Goal: Information Seeking & Learning: Learn about a topic

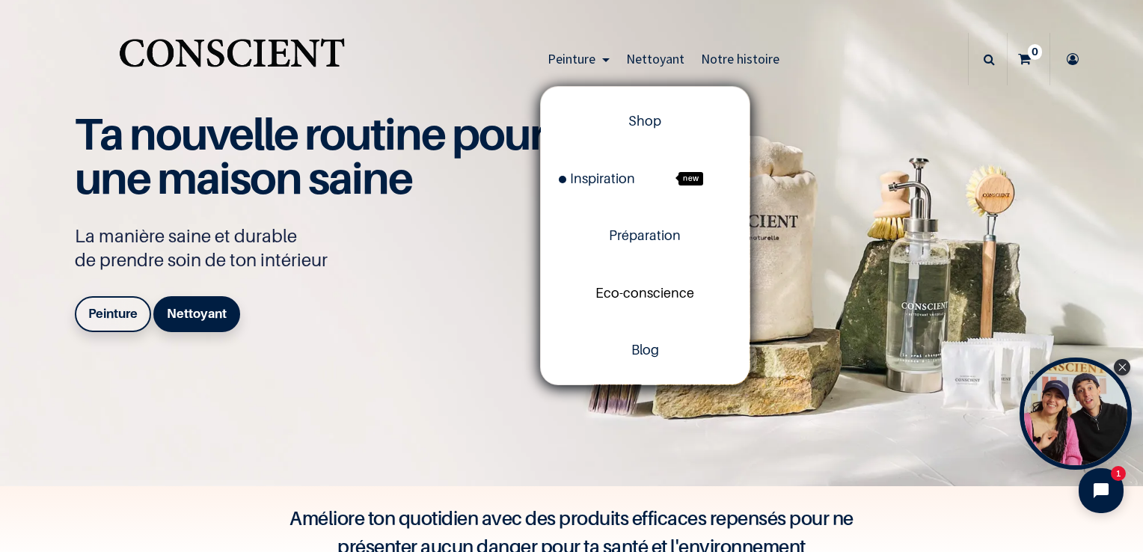
click at [635, 299] on span "Eco-conscience" at bounding box center [645, 293] width 99 height 16
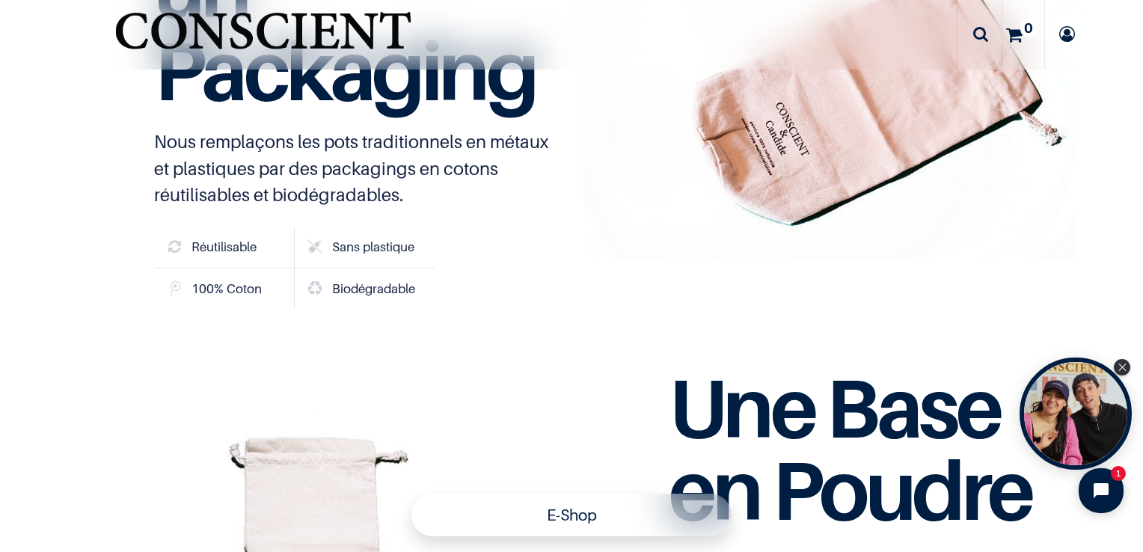
scroll to position [3143, 0]
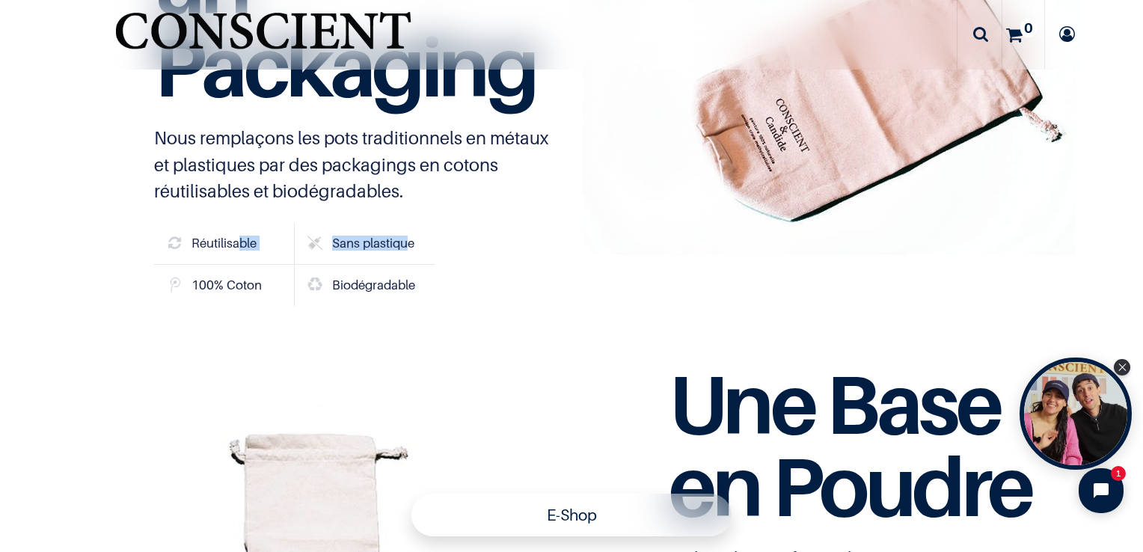
drag, startPoint x: 235, startPoint y: 243, endPoint x: 407, endPoint y: 245, distance: 172.1
click at [407, 245] on div "Réutilisable Sans plastique 100% Coton Biodégradable" at bounding box center [294, 264] width 281 height 83
click at [661, 261] on div at bounding box center [829, 93] width 492 height 492
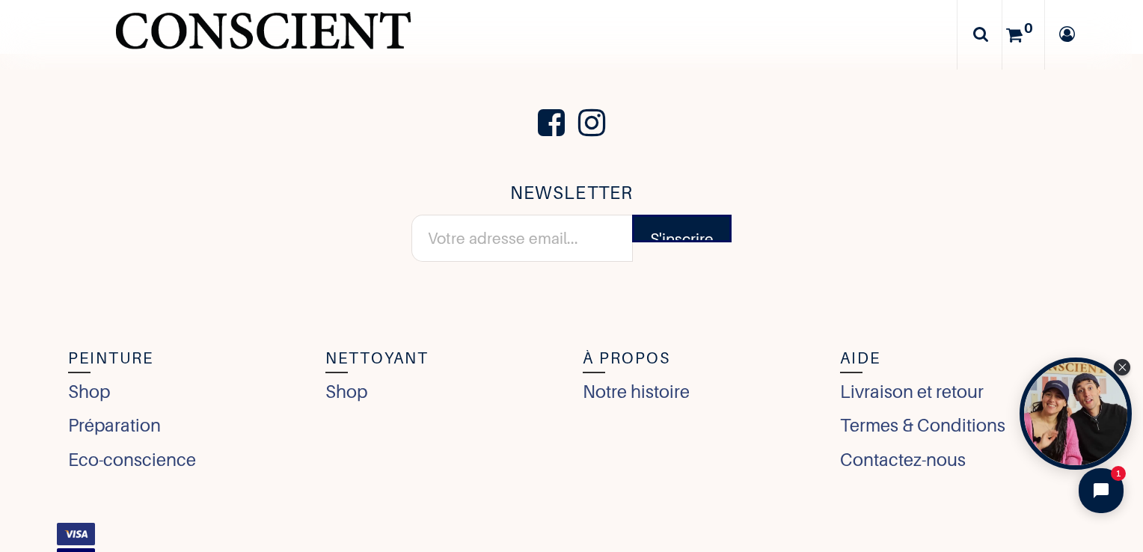
scroll to position [5836, 0]
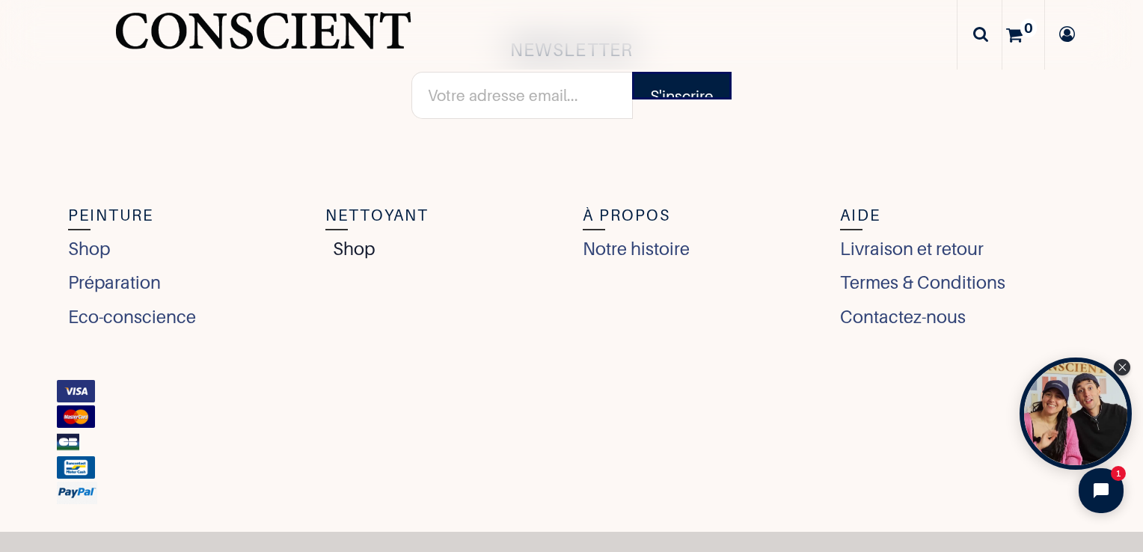
click at [343, 250] on link "Shop" at bounding box center [349, 249] width 49 height 27
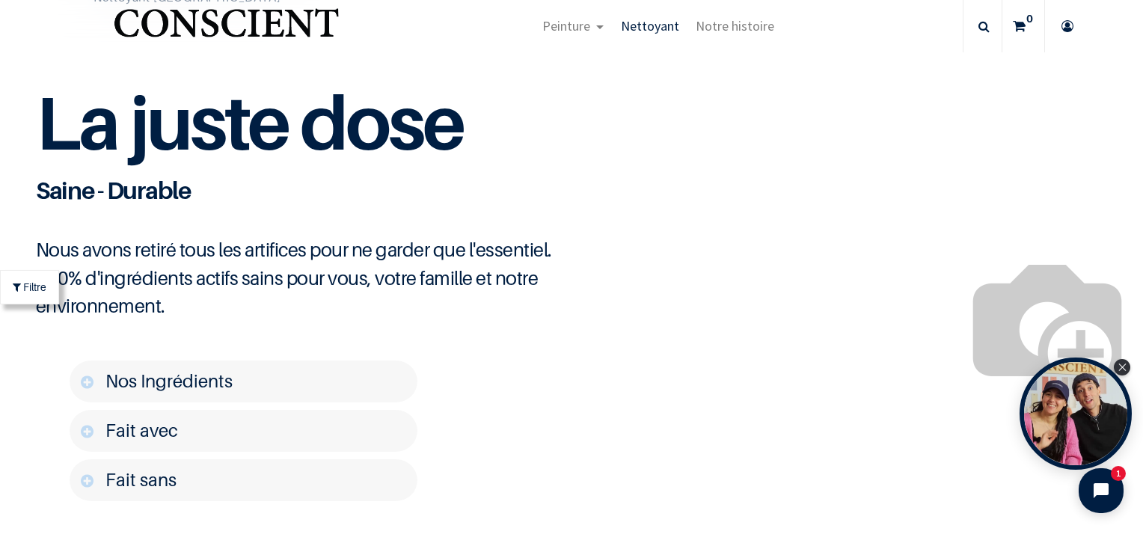
scroll to position [1796, 0]
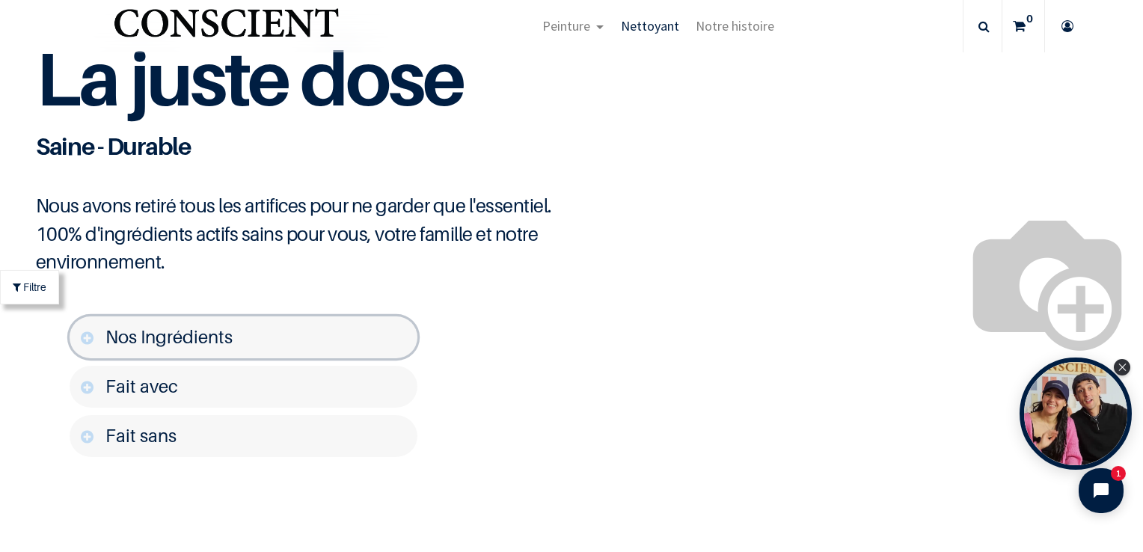
click at [278, 358] on link "Nos Ingrédients" at bounding box center [244, 338] width 348 height 42
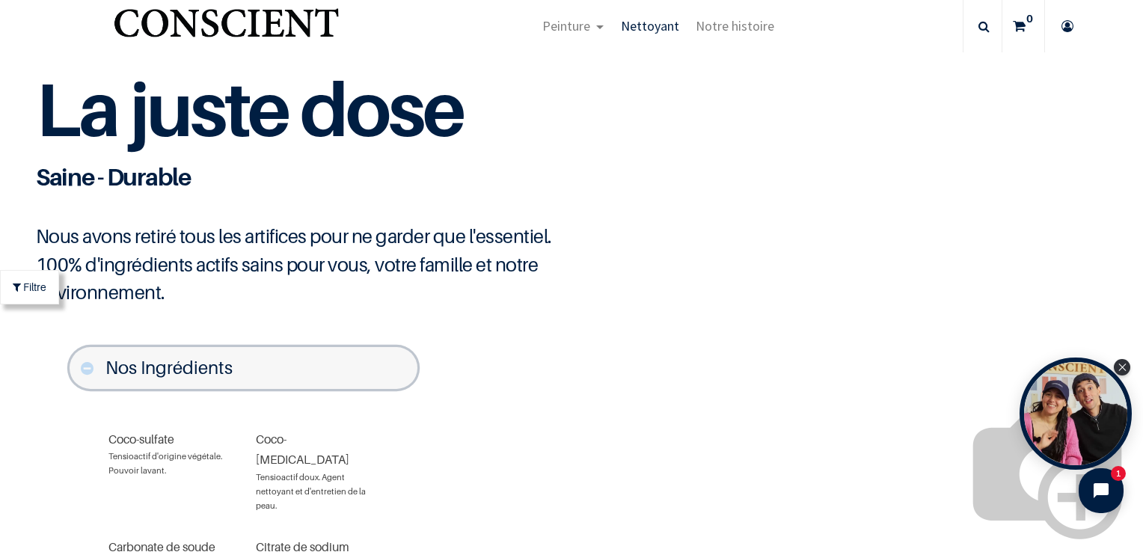
scroll to position [1721, 0]
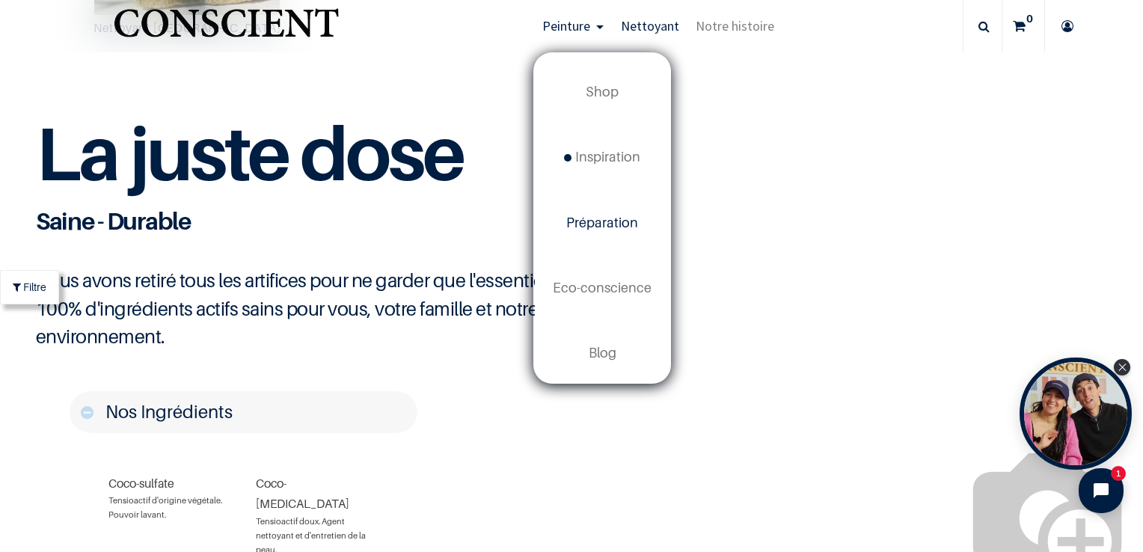
click at [583, 210] on link "Préparation" at bounding box center [602, 222] width 135 height 65
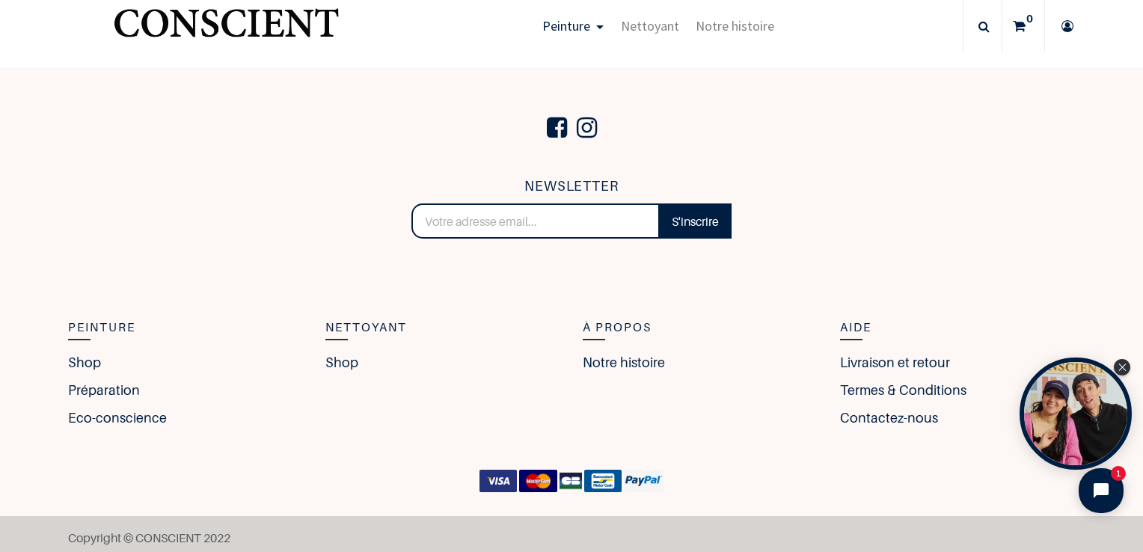
scroll to position [2613, 0]
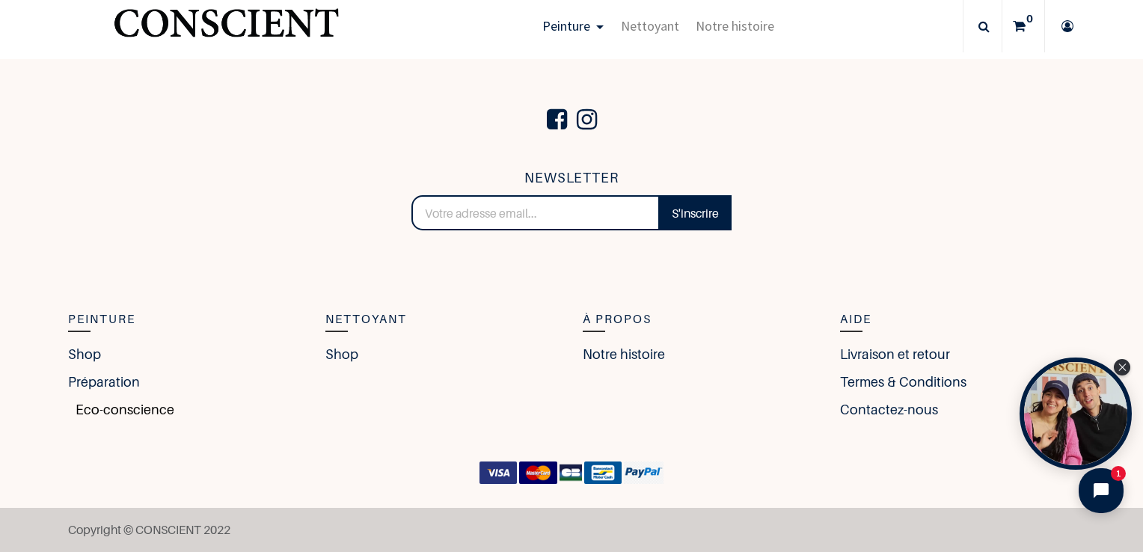
click at [114, 403] on link "Eco-conscience" at bounding box center [121, 410] width 106 height 20
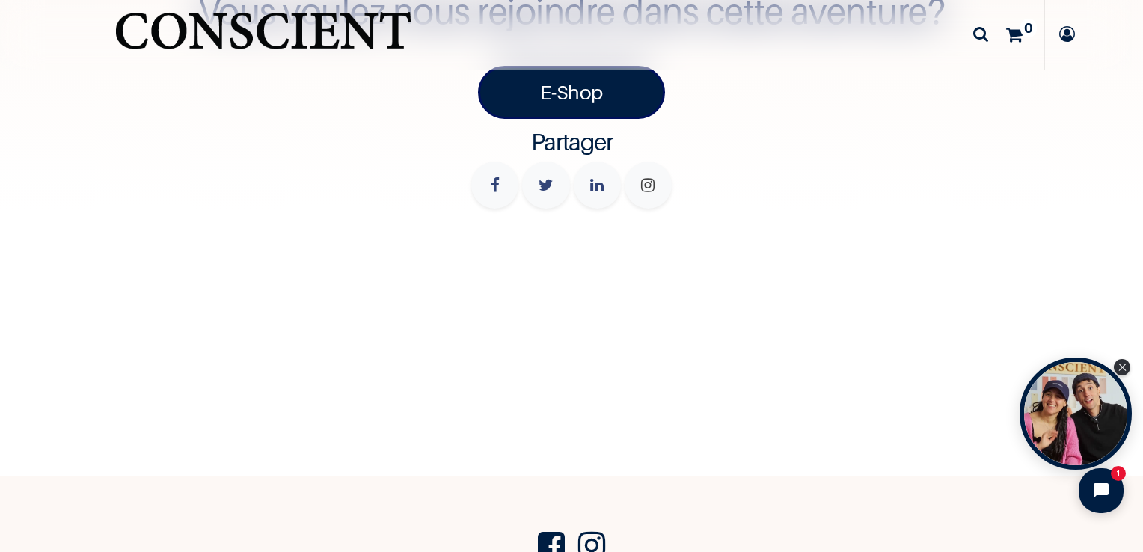
scroll to position [5163, 0]
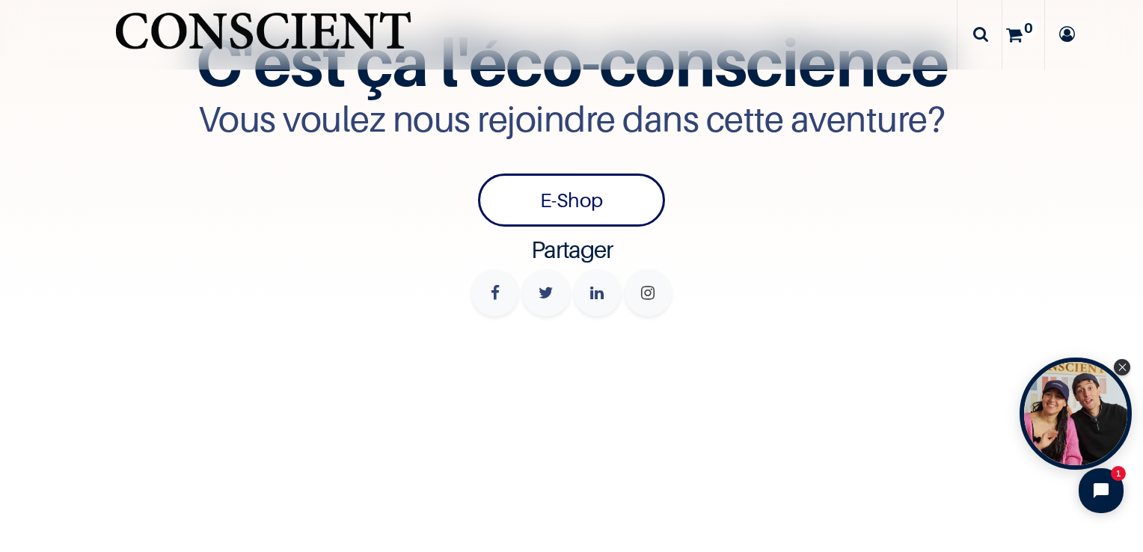
click at [532, 174] on link "E-Shop" at bounding box center [571, 200] width 187 height 53
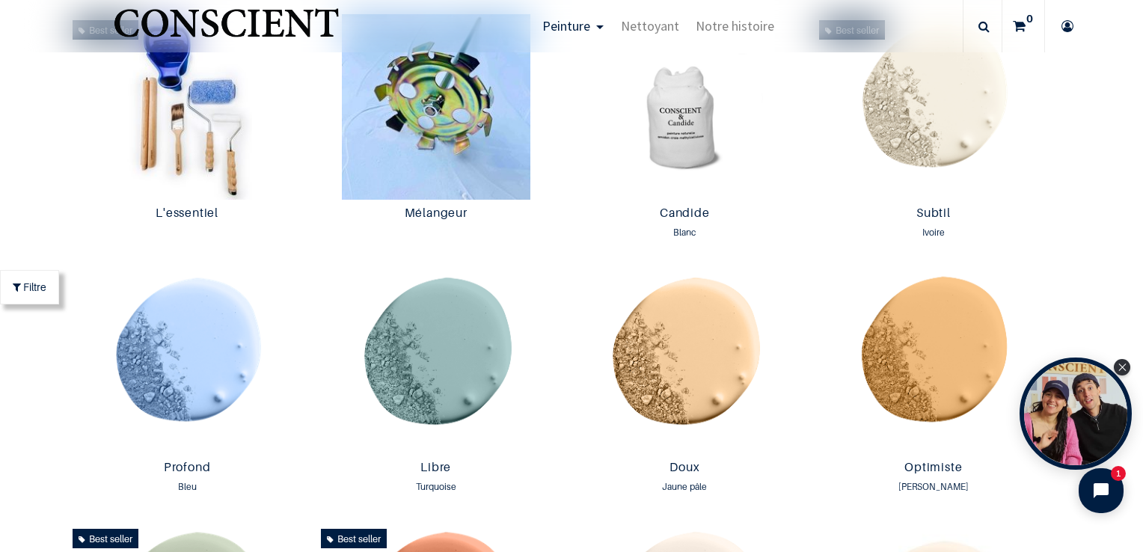
scroll to position [823, 0]
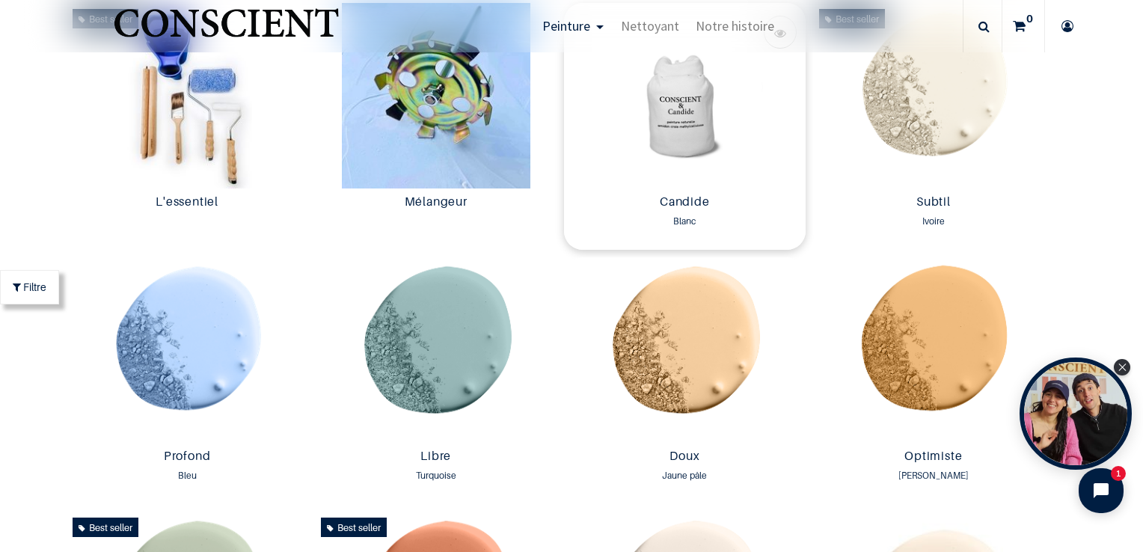
click at [670, 150] on img at bounding box center [685, 96] width 242 height 186
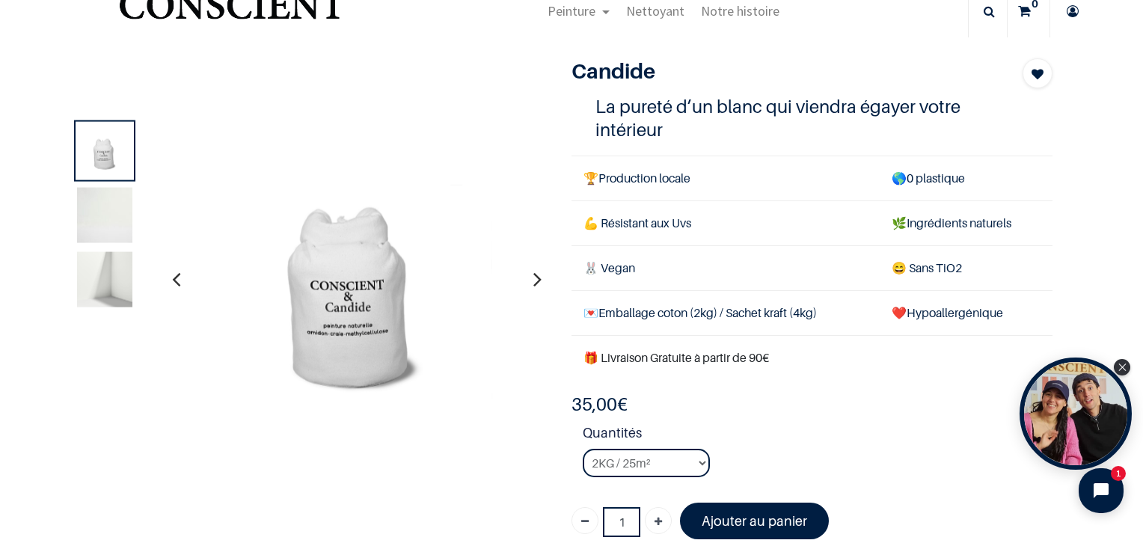
scroll to position [75, 0]
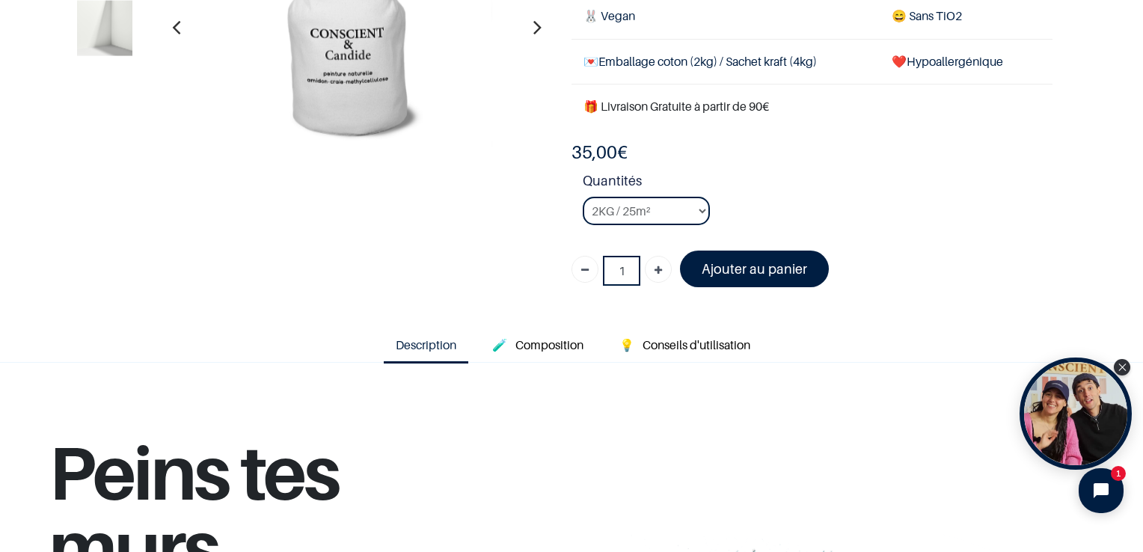
scroll to position [299, 0]
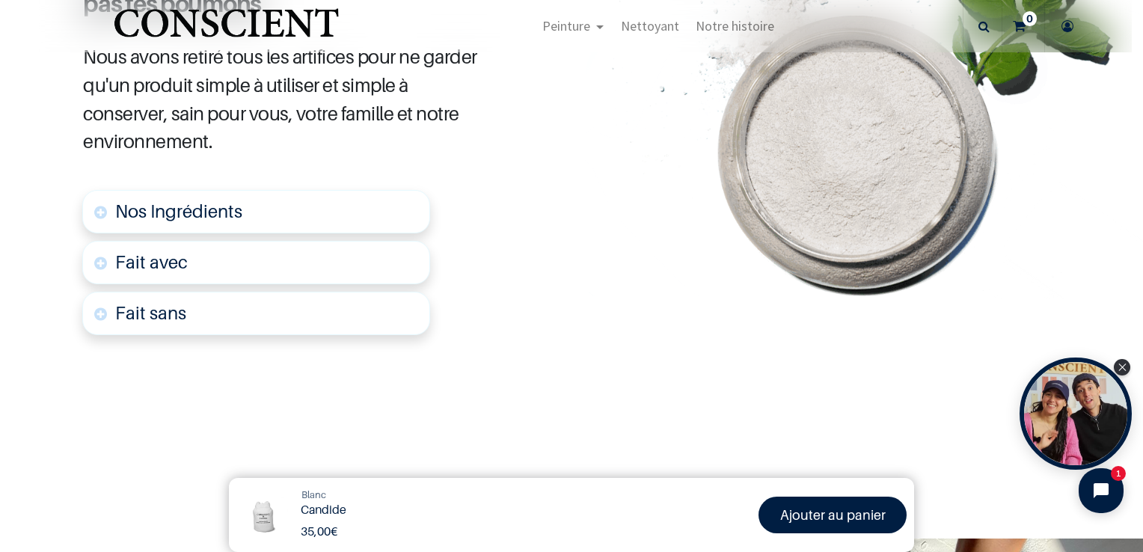
click at [315, 228] on link "Nos Ingrédients" at bounding box center [256, 211] width 348 height 43
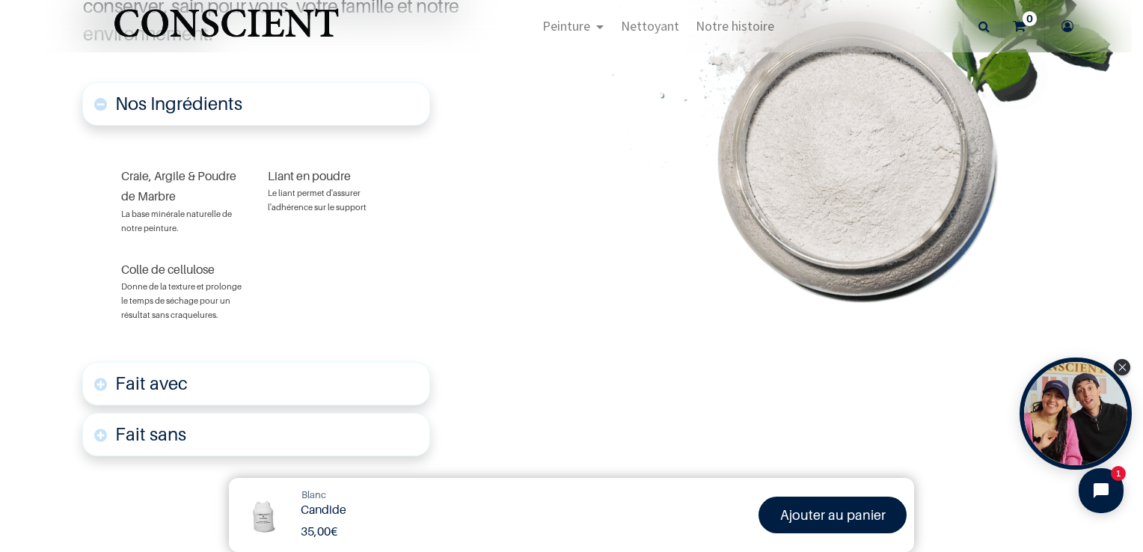
scroll to position [937, 0]
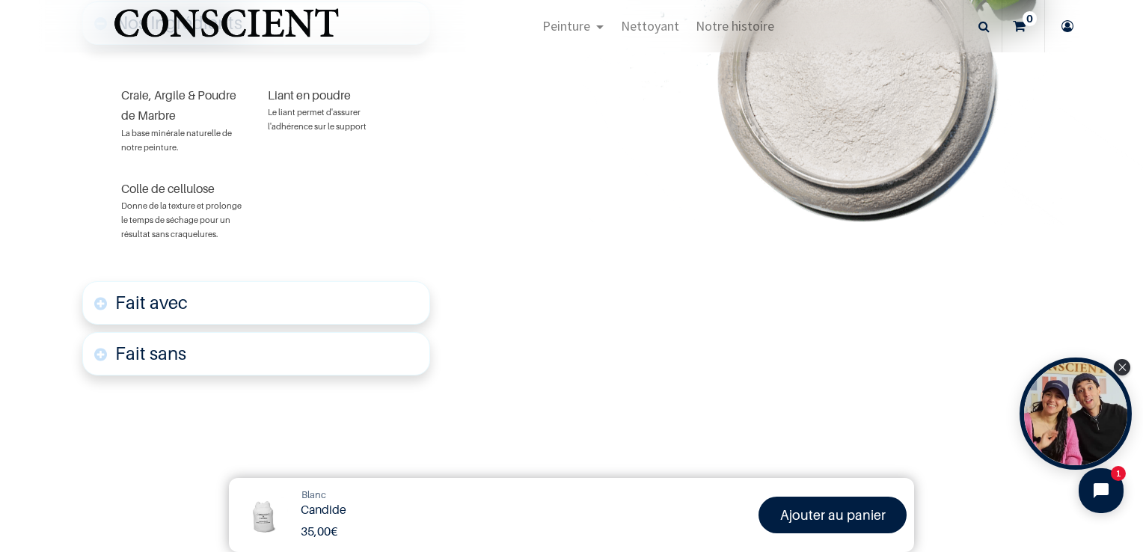
click at [159, 302] on font "Fait avec" at bounding box center [151, 303] width 73 height 22
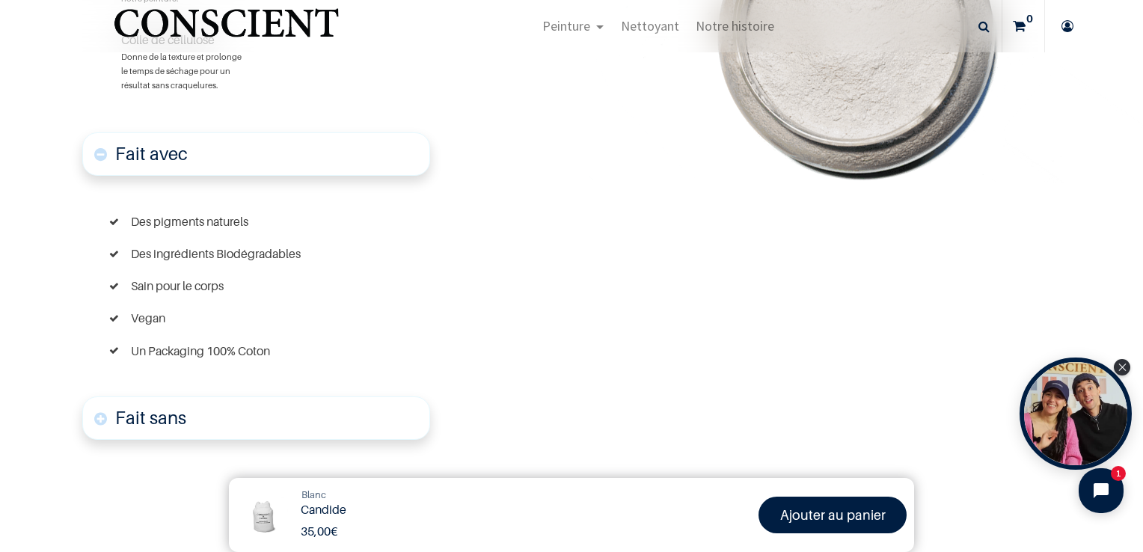
scroll to position [1193, 0]
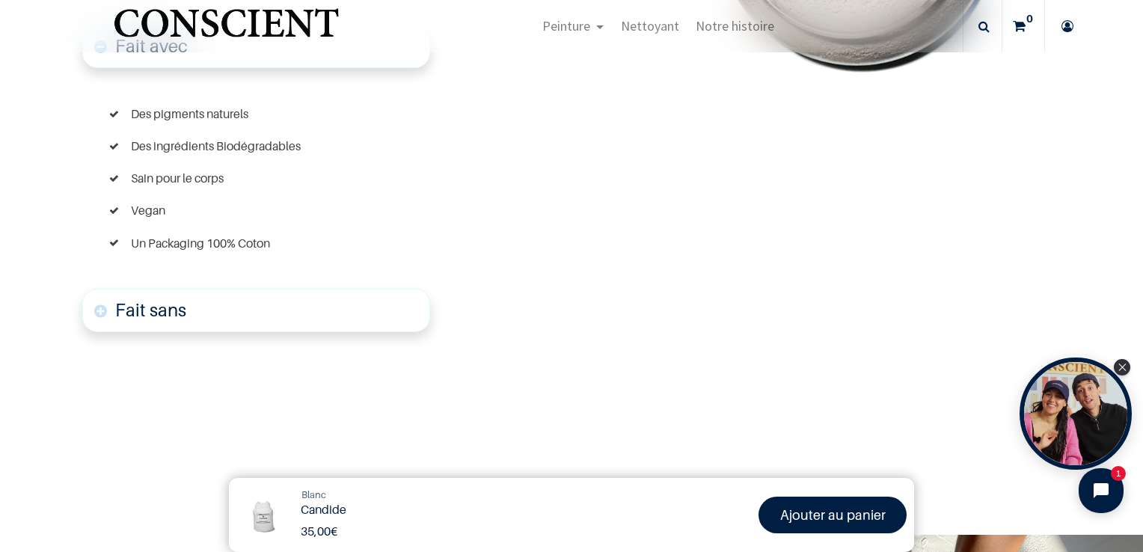
click at [165, 322] on link "Fait sans" at bounding box center [256, 310] width 348 height 43
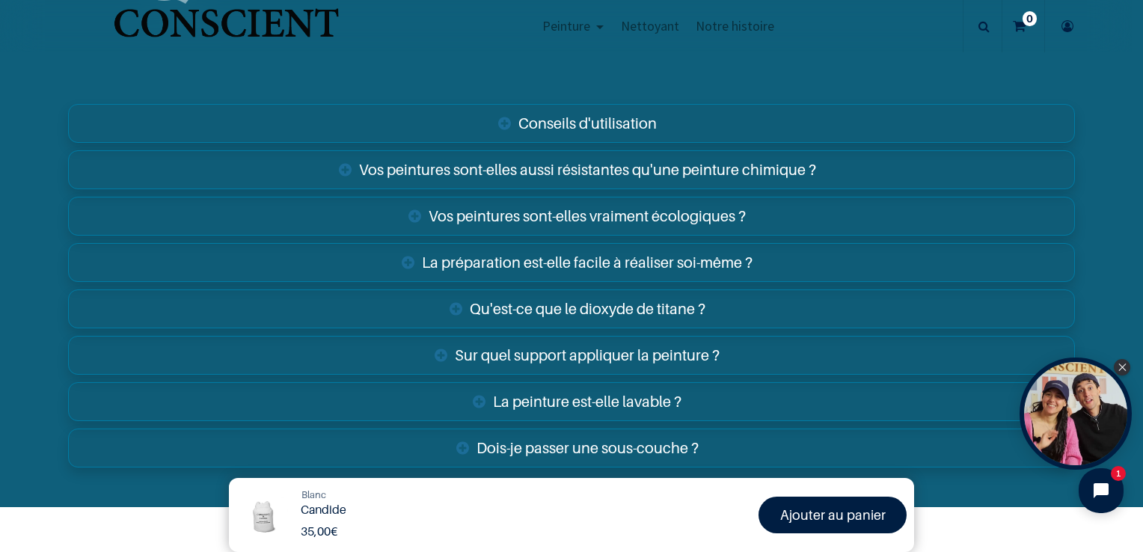
scroll to position [3110, 0]
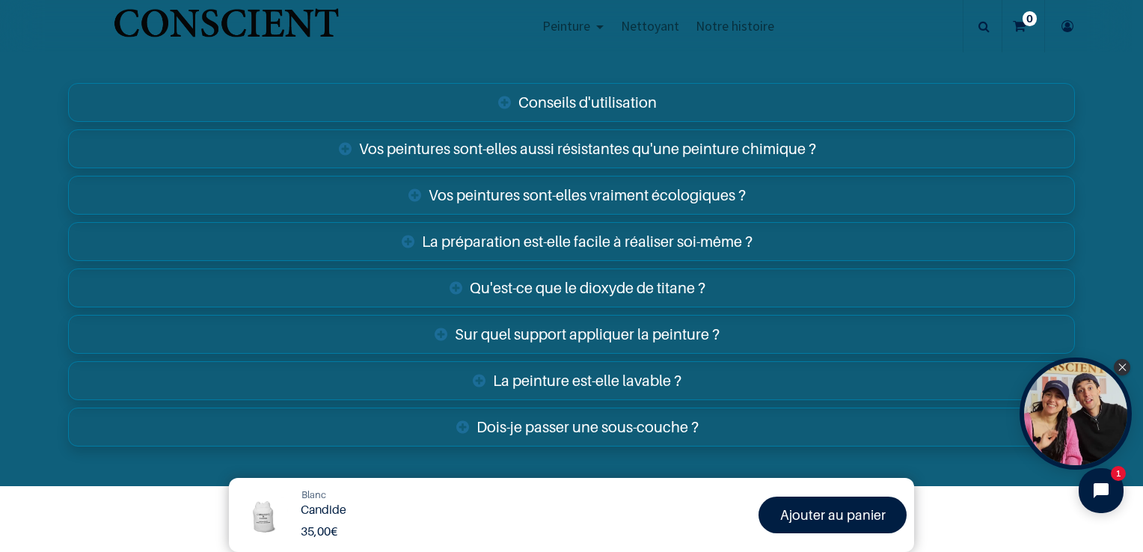
click at [872, 142] on link "Vos peintures sont-elles aussi résistantes qu'une peinture chimique ?" at bounding box center [571, 148] width 1006 height 39
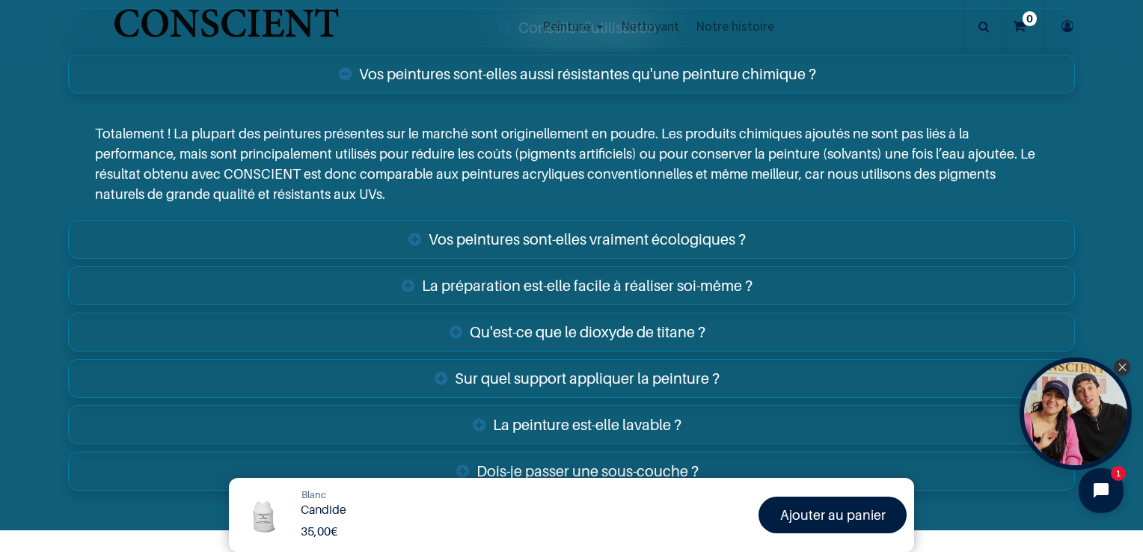
scroll to position [3260, 0]
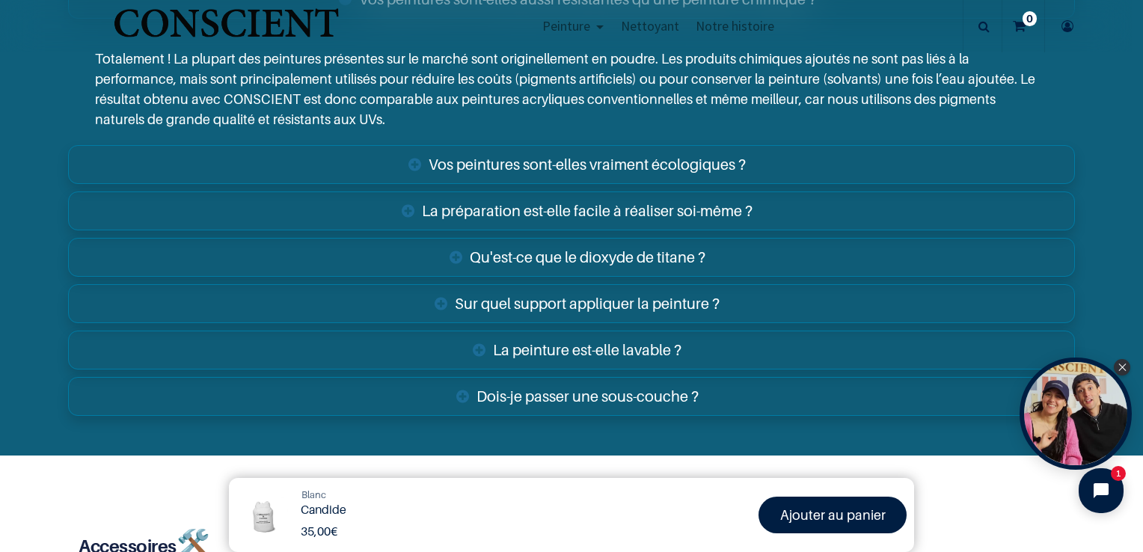
click at [823, 153] on link "Vos peintures sont-elles vraiment écologiques ?" at bounding box center [571, 164] width 1006 height 39
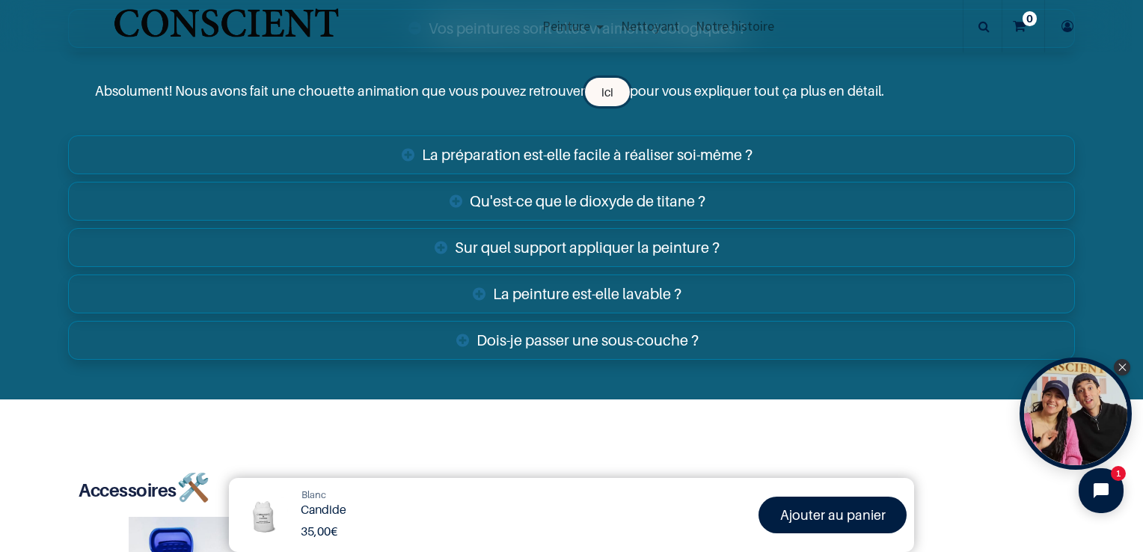
scroll to position [3410, 0]
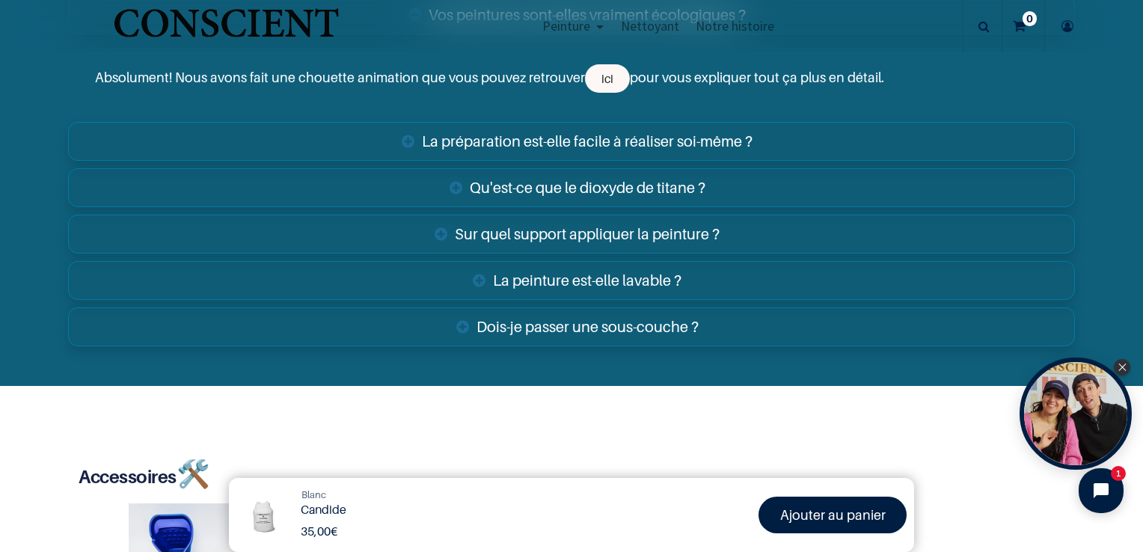
click at [750, 177] on link "Qu'est-ce que le dioxyde de titane ?" at bounding box center [571, 187] width 1006 height 39
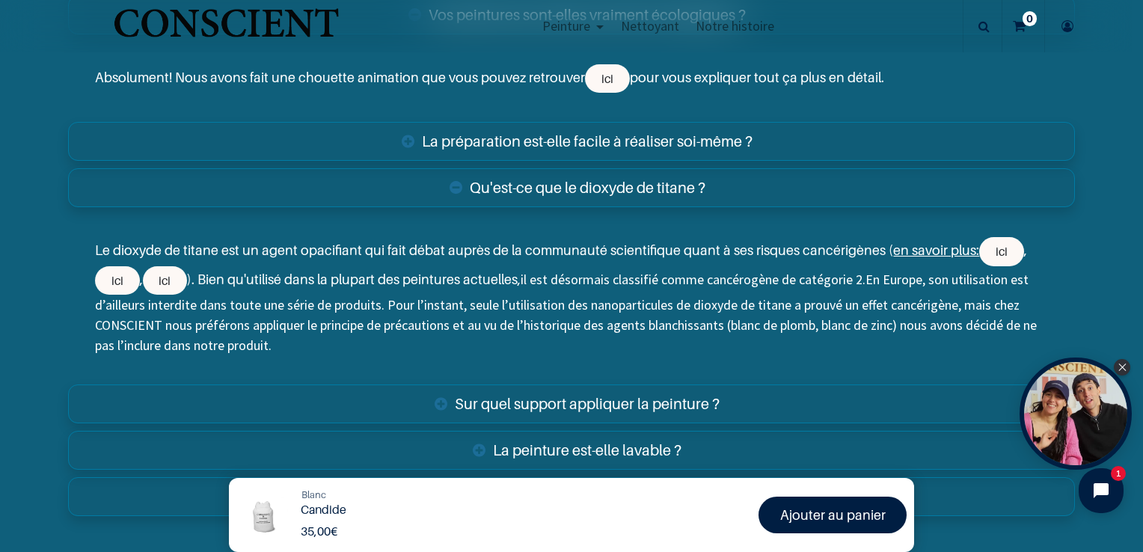
click at [15, 269] on section "FAQ Conseils d'utilisation 2KG de peinture est suffisant pour peindre une couch…" at bounding box center [571, 55] width 1143 height 1001
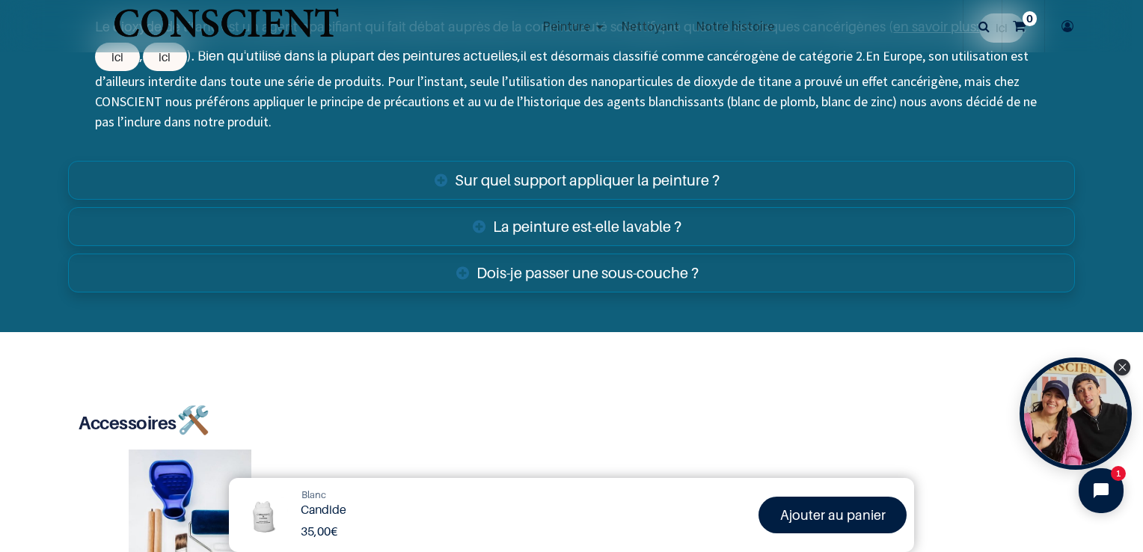
scroll to position [3634, 0]
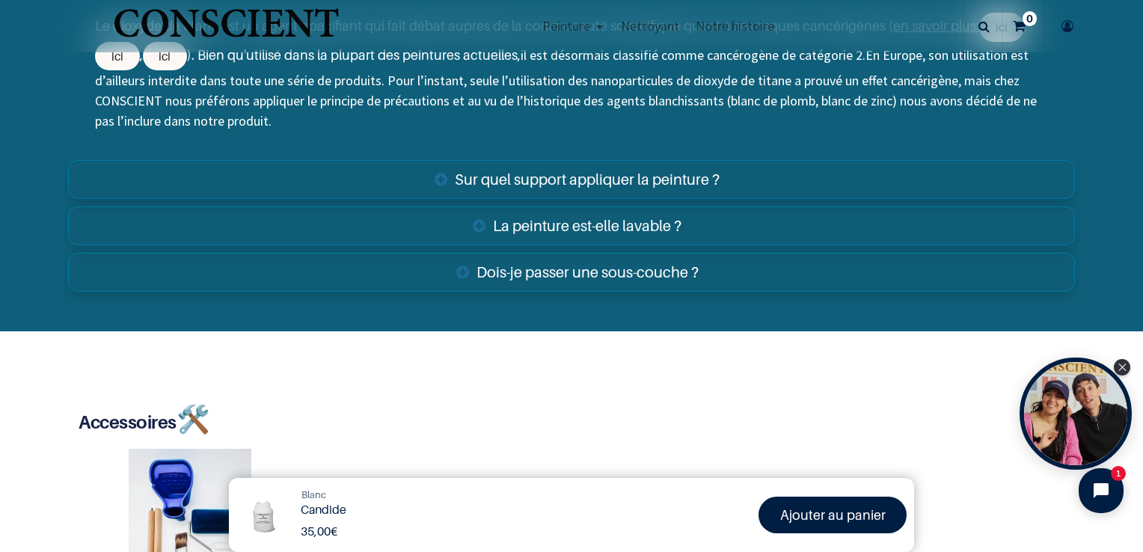
click at [623, 229] on link "La peinture est-elle lavable ?" at bounding box center [571, 226] width 1006 height 39
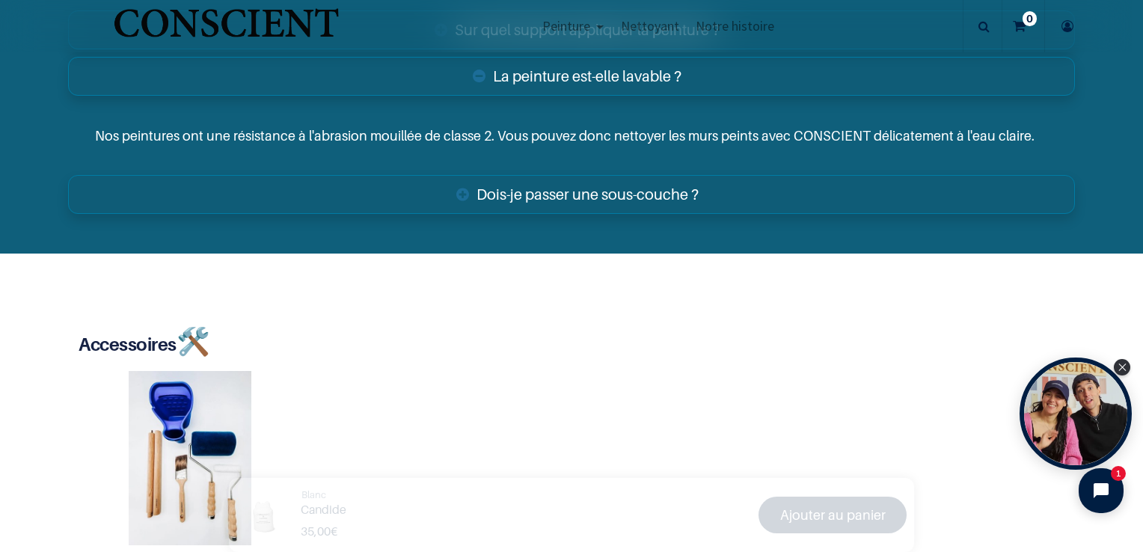
scroll to position [3709, 0]
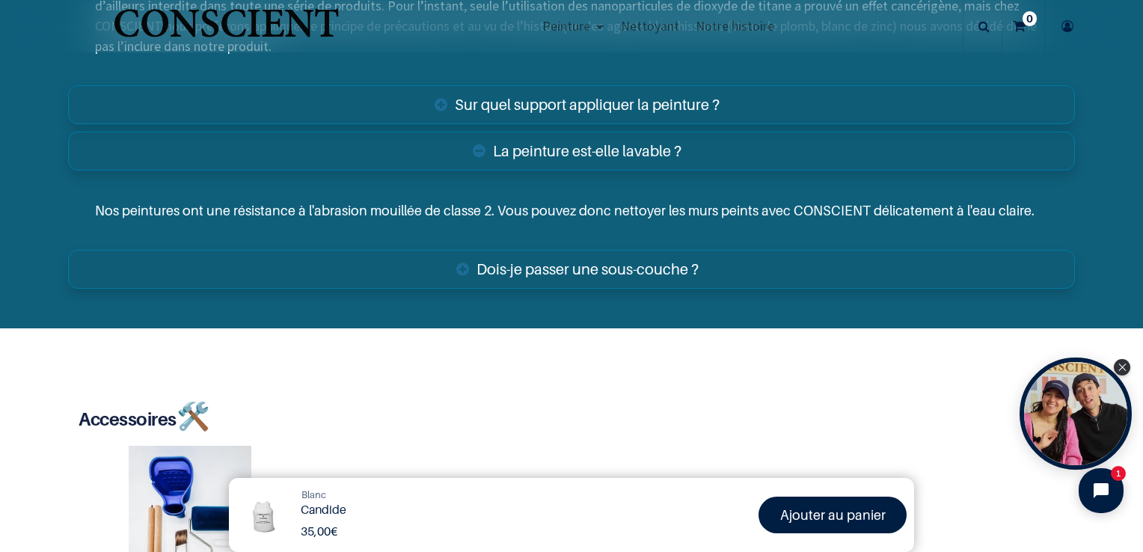
click at [696, 266] on link "Dois-je passer une sous-couche ?" at bounding box center [571, 269] width 1006 height 39
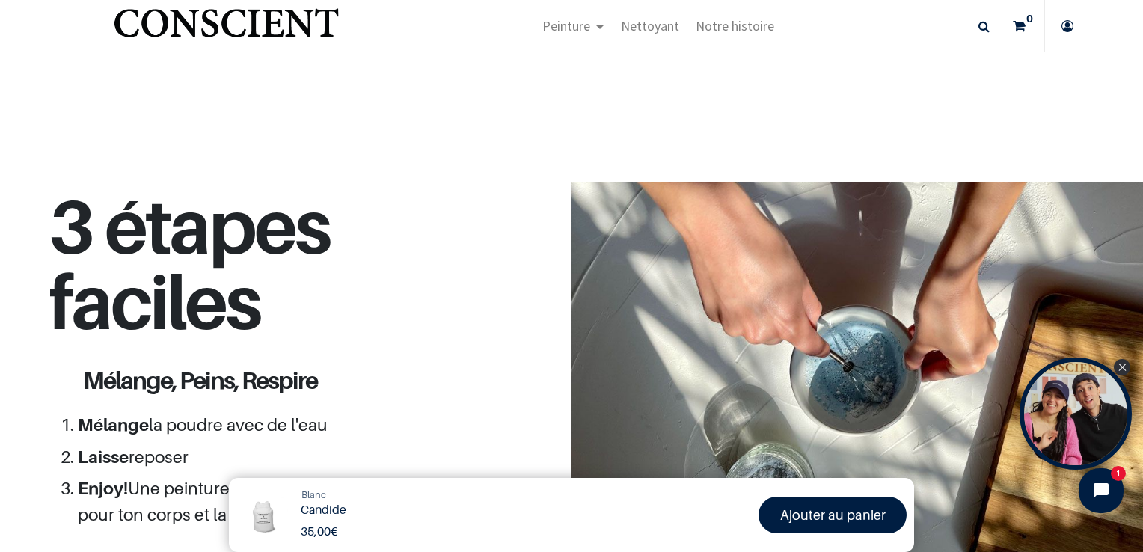
scroll to position [1679, 0]
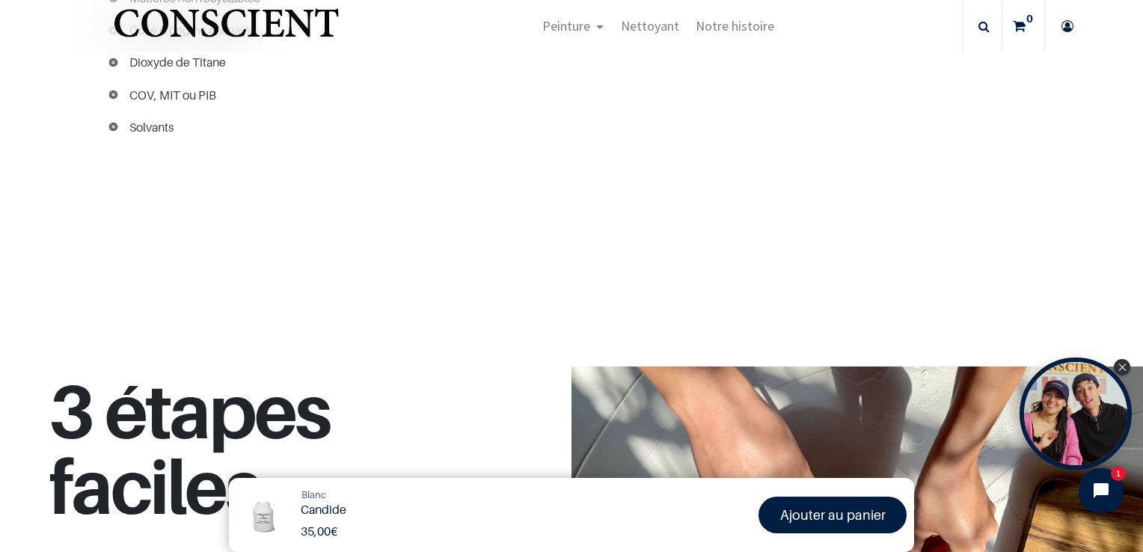
click at [1018, 28] on icon at bounding box center [1019, 26] width 13 height 52
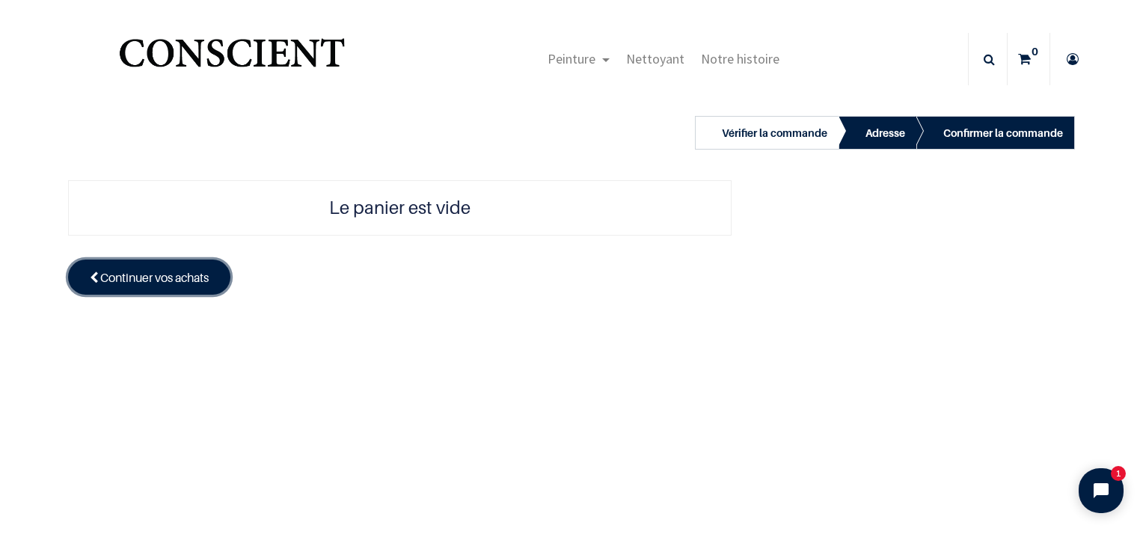
click at [207, 278] on span "Continuer vos achats" at bounding box center [154, 277] width 108 height 15
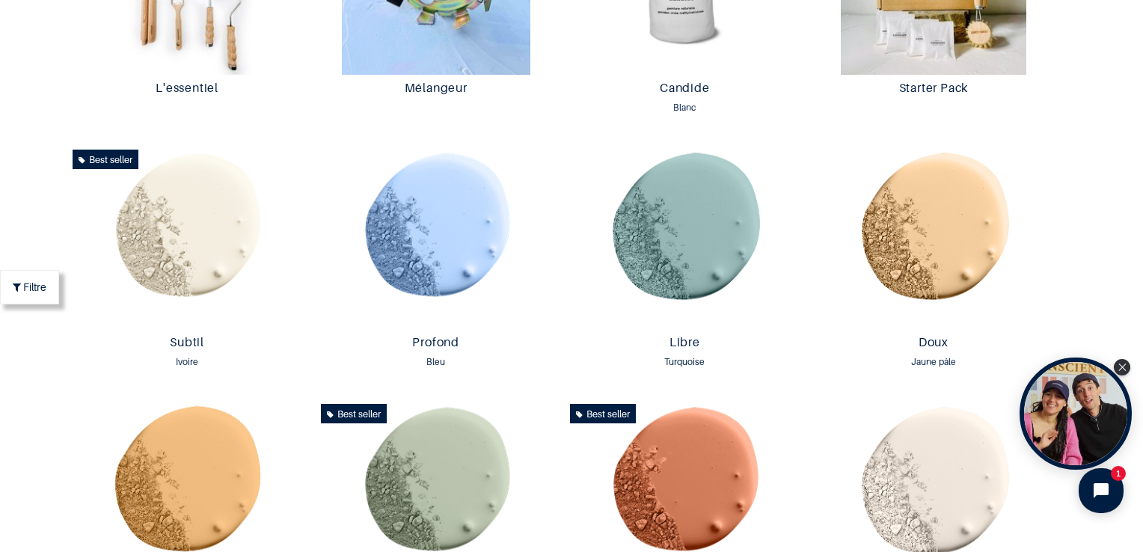
scroll to position [150, 0]
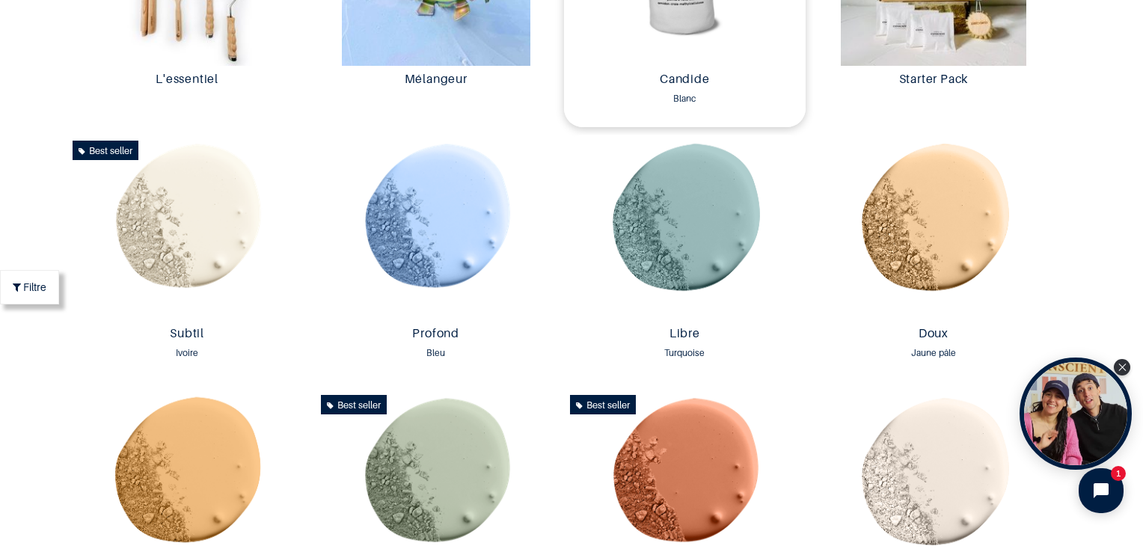
click at [689, 67] on div "Candide Blanc 35,00 € 35,00 € 35,00 € 35.0 EUR" at bounding box center [685, 96] width 242 height 61
click at [687, 73] on link "Candide" at bounding box center [685, 80] width 230 height 17
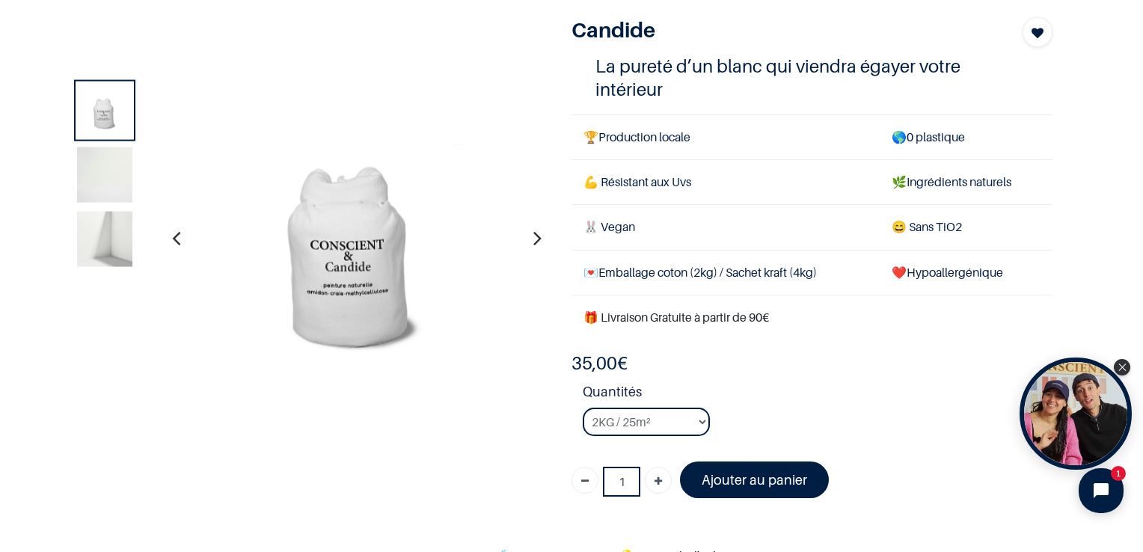
scroll to position [374, 0]
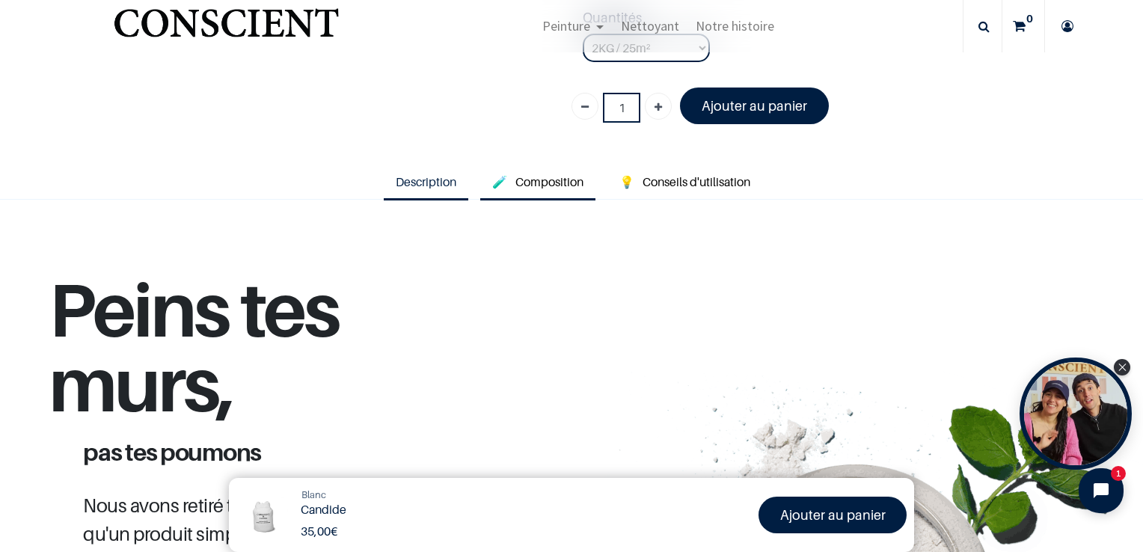
click at [516, 181] on span "Composition" at bounding box center [550, 181] width 68 height 15
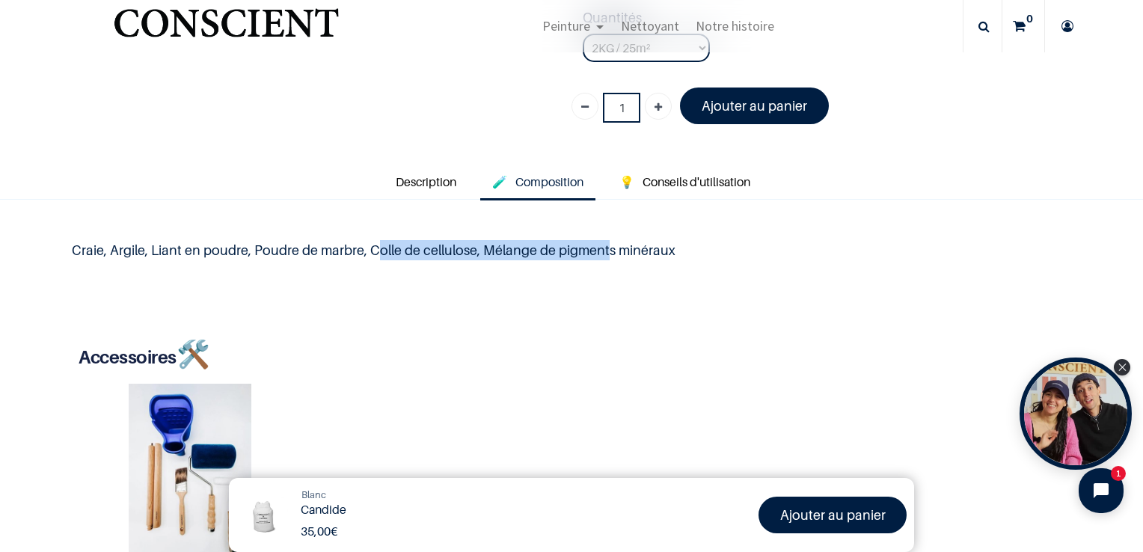
drag, startPoint x: 371, startPoint y: 243, endPoint x: 605, endPoint y: 246, distance: 233.5
click at [605, 246] on p "Craie, Argile, Liant en poudre, Poudre de marbre, Colle de cellulose, Mélange d…" at bounding box center [571, 250] width 999 height 20
click at [813, 246] on p "Craie, Argile, Liant en poudre, Poudre de marbre, Colle de cellulose, Mélange d…" at bounding box center [571, 250] width 999 height 20
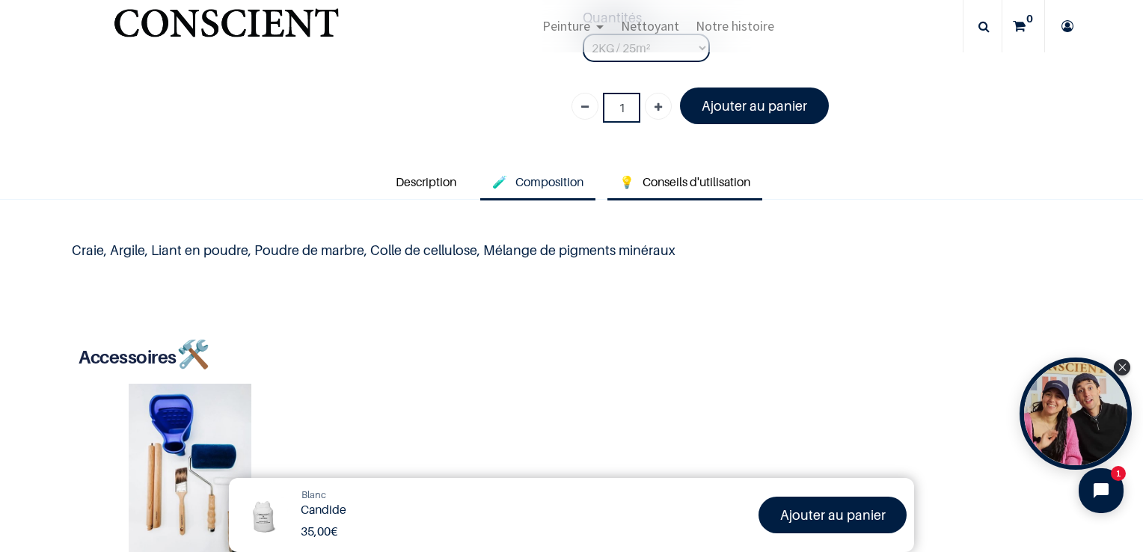
click at [715, 186] on span "Conseils d'utilisation" at bounding box center [697, 181] width 108 height 15
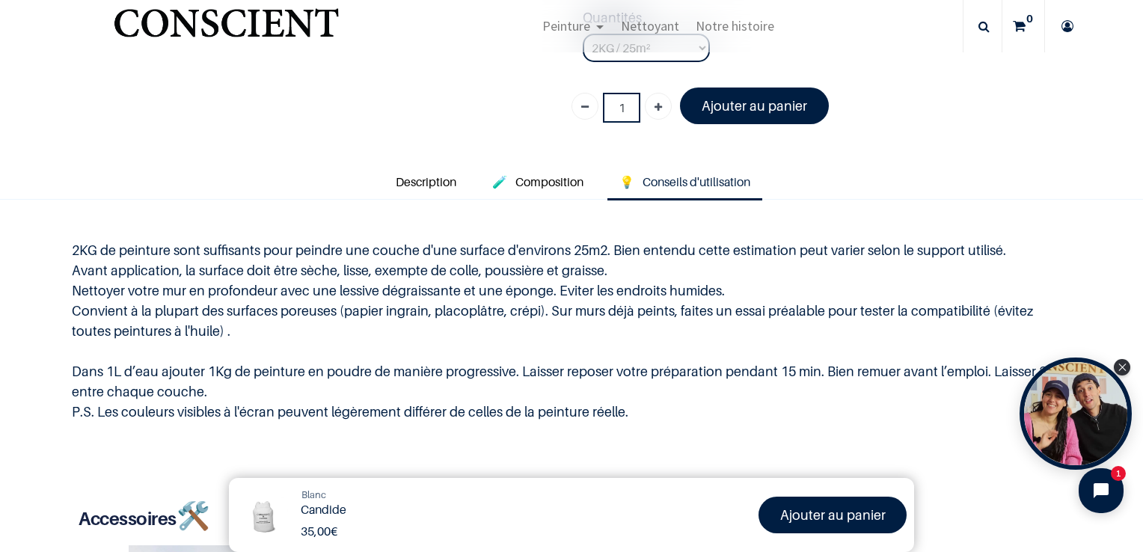
click at [70, 248] on div "2KG de peinture sont suffisants pour peindre une couche d'une surface d'environ…" at bounding box center [571, 331] width 1029 height 239
drag, startPoint x: 70, startPoint y: 248, endPoint x: 179, endPoint y: 250, distance: 108.5
click at [179, 250] on div "2KG de peinture sont suffisants pour peindre une couche d'une surface d'environ…" at bounding box center [571, 331] width 1029 height 239
drag, startPoint x: 179, startPoint y: 250, endPoint x: 174, endPoint y: 260, distance: 11.7
click at [174, 260] on p "2KG de peinture sont suffisants pour peindre une couche d'une surface d'environ…" at bounding box center [571, 331] width 999 height 182
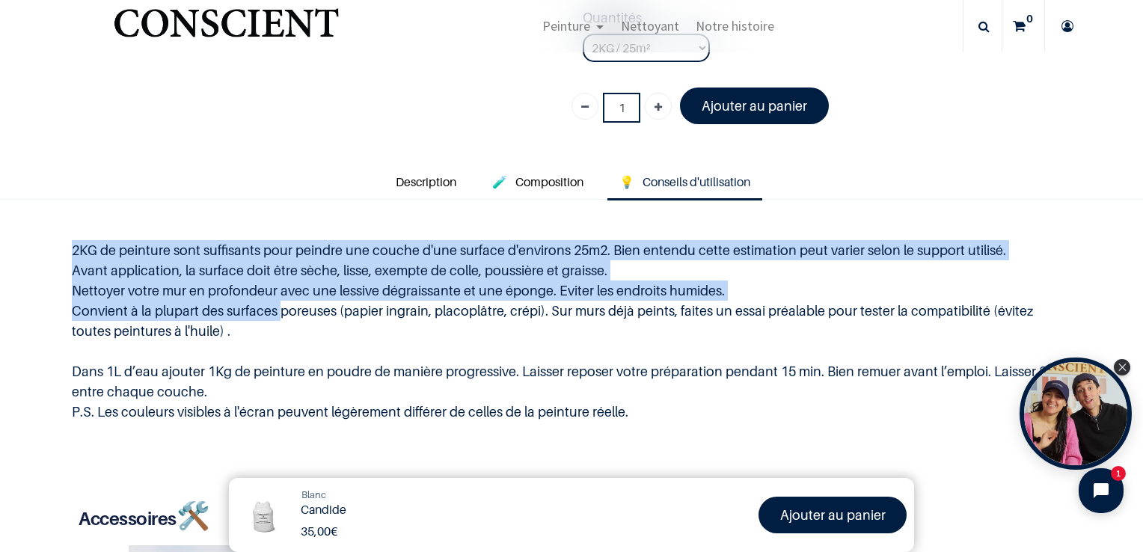
drag, startPoint x: 73, startPoint y: 247, endPoint x: 272, endPoint y: 305, distance: 207.2
click at [272, 305] on p "2KG de peinture sont suffisants pour peindre une couche d'une surface d'environ…" at bounding box center [571, 331] width 999 height 182
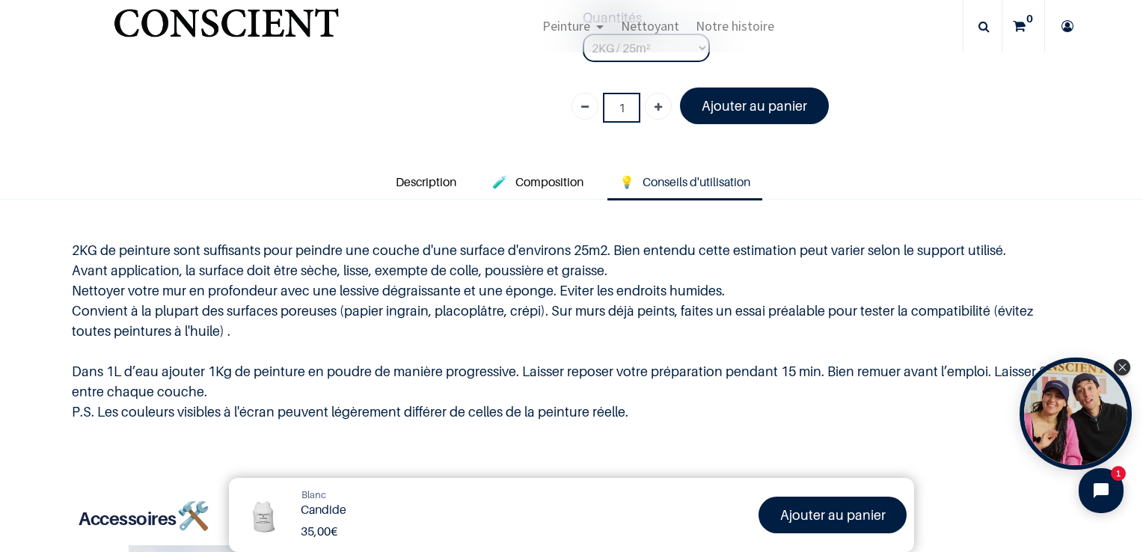
drag, startPoint x: 272, startPoint y: 305, endPoint x: 233, endPoint y: 327, distance: 44.9
click at [233, 327] on p "2KG de peinture sont suffisants pour peindre une couche d'une surface d'environ…" at bounding box center [571, 331] width 999 height 182
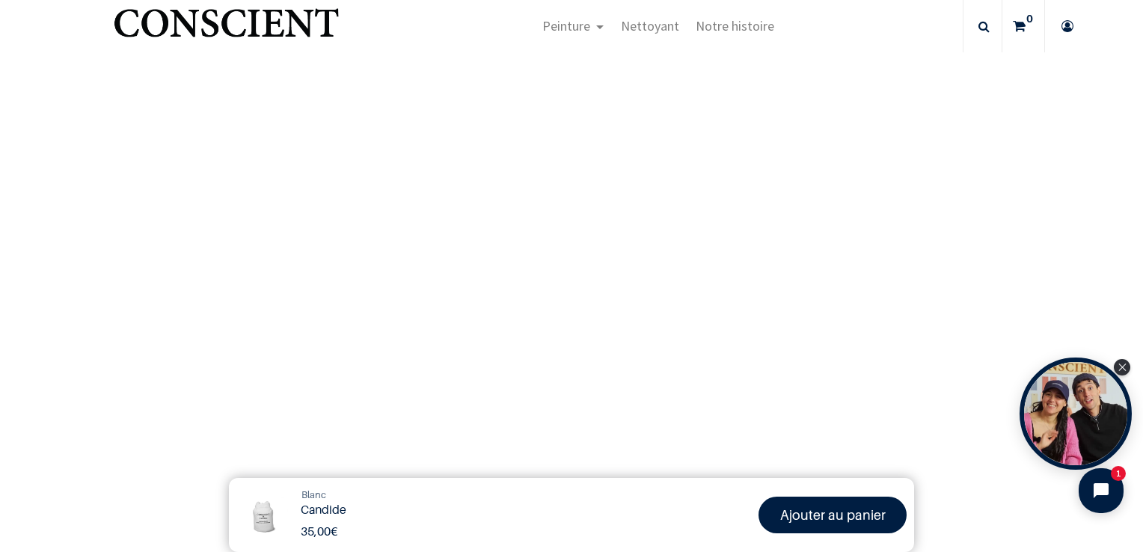
scroll to position [2469, 0]
click at [1122, 364] on icon "Close Tolstoy widget" at bounding box center [1123, 366] width 8 height 7
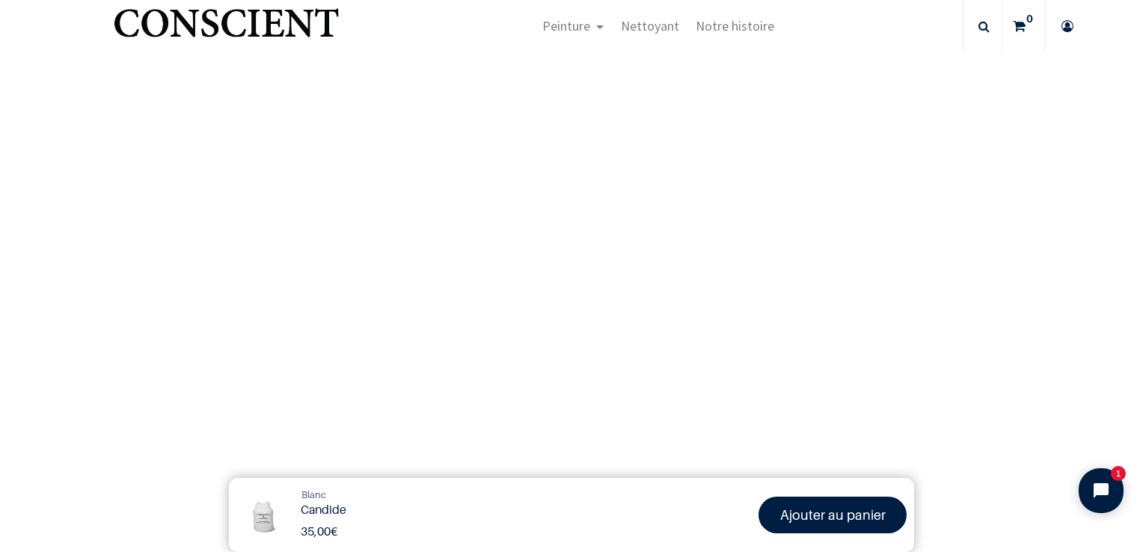
scroll to position [2095, 0]
click at [269, 23] on img "Logo of Conscient" at bounding box center [226, 29] width 231 height 59
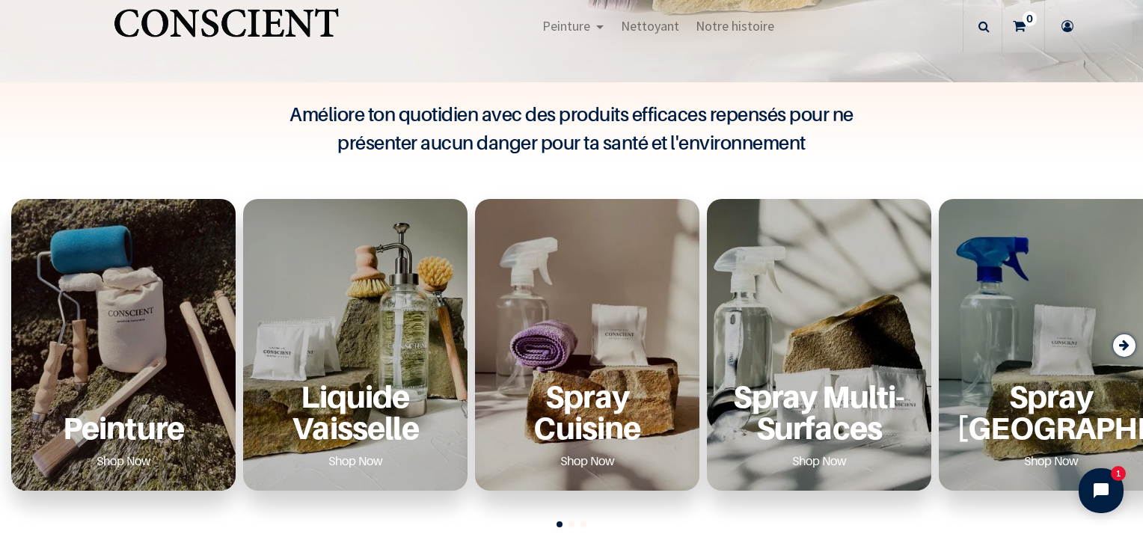
scroll to position [449, 0]
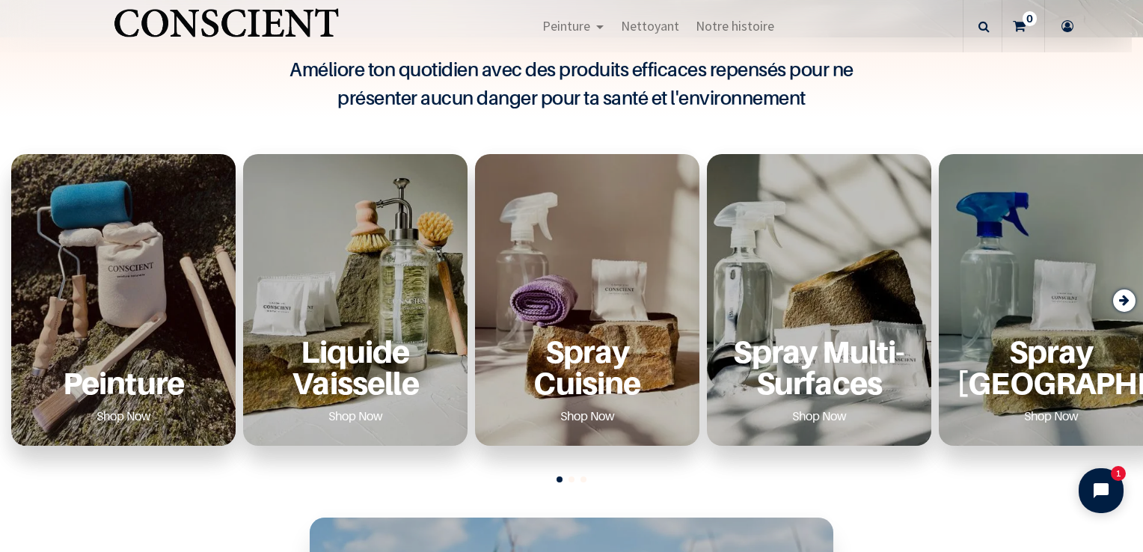
click at [1125, 301] on icon "Next slide" at bounding box center [1124, 300] width 10 height 20
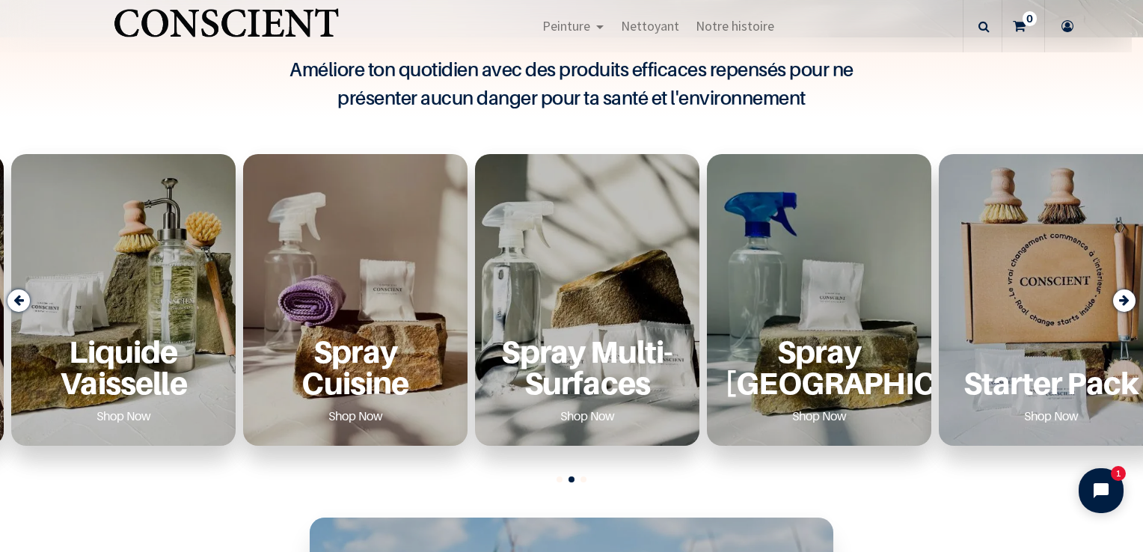
click at [1125, 301] on icon "Next slide" at bounding box center [1124, 300] width 10 height 20
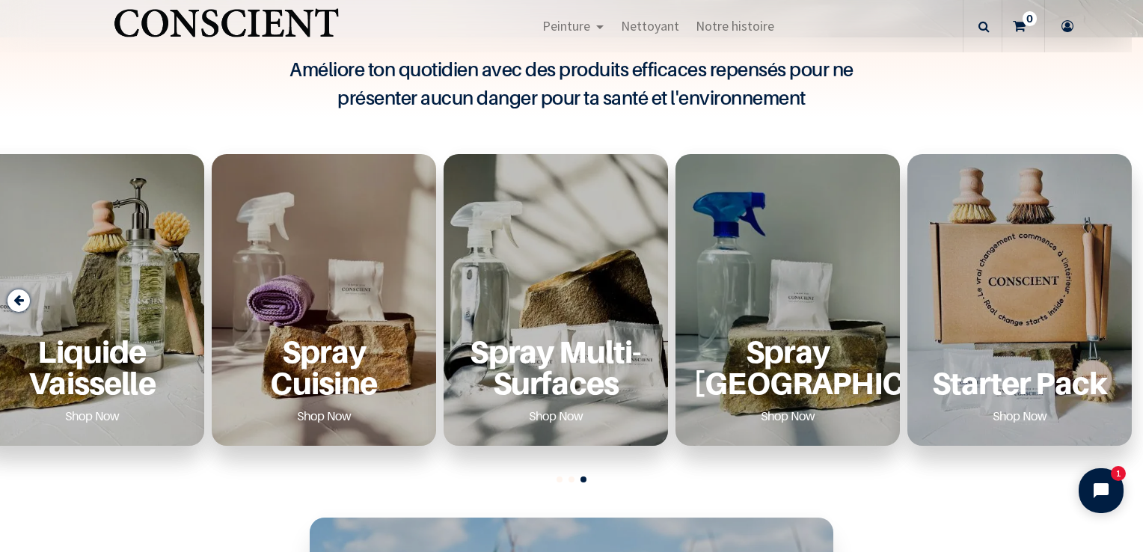
scroll to position [748, 0]
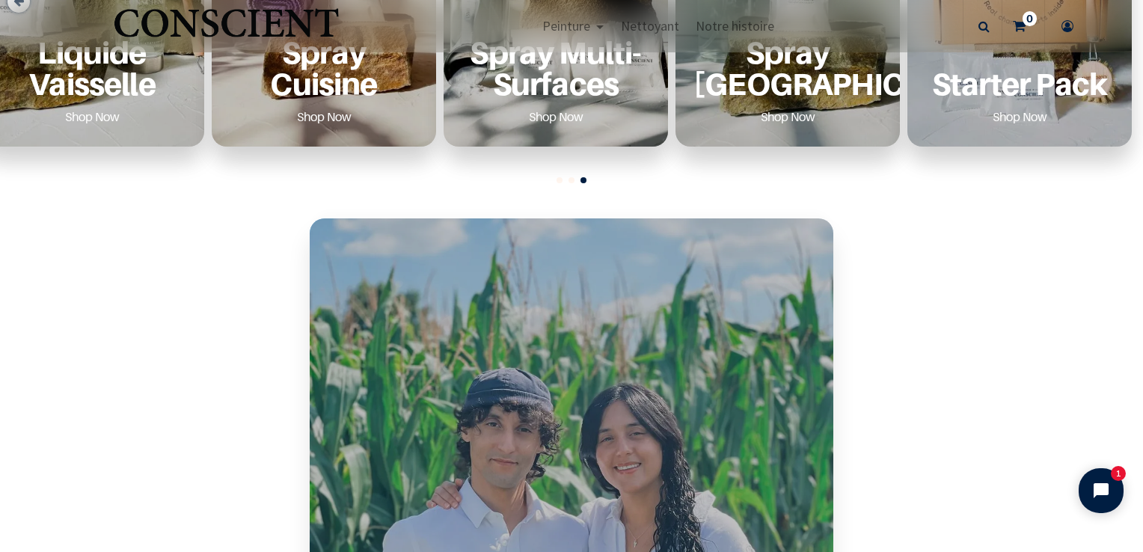
click at [569, 177] on div at bounding box center [571, 180] width 1143 height 6
click at [572, 180] on span "Go to slide 2" at bounding box center [572, 180] width 6 height 6
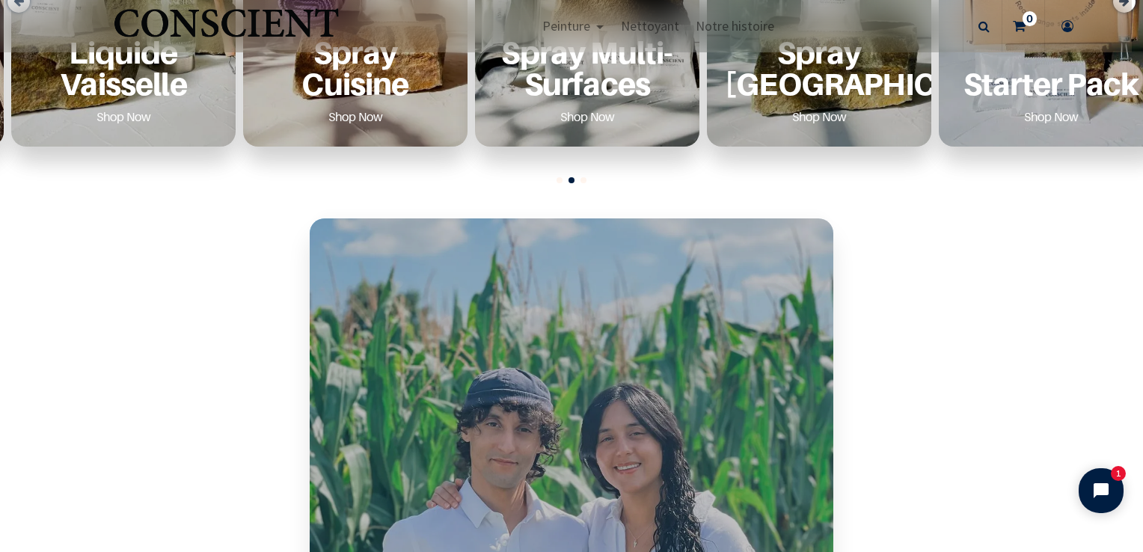
click at [560, 175] on div "Peinture Shop Now Liquide Vaisselle Shop Now Shop Now" at bounding box center [571, 7] width 1143 height 376
click at [566, 179] on div at bounding box center [571, 180] width 1143 height 6
click at [563, 179] on div at bounding box center [571, 180] width 1143 height 6
click at [558, 177] on span "Go to slide 1" at bounding box center [560, 180] width 6 height 6
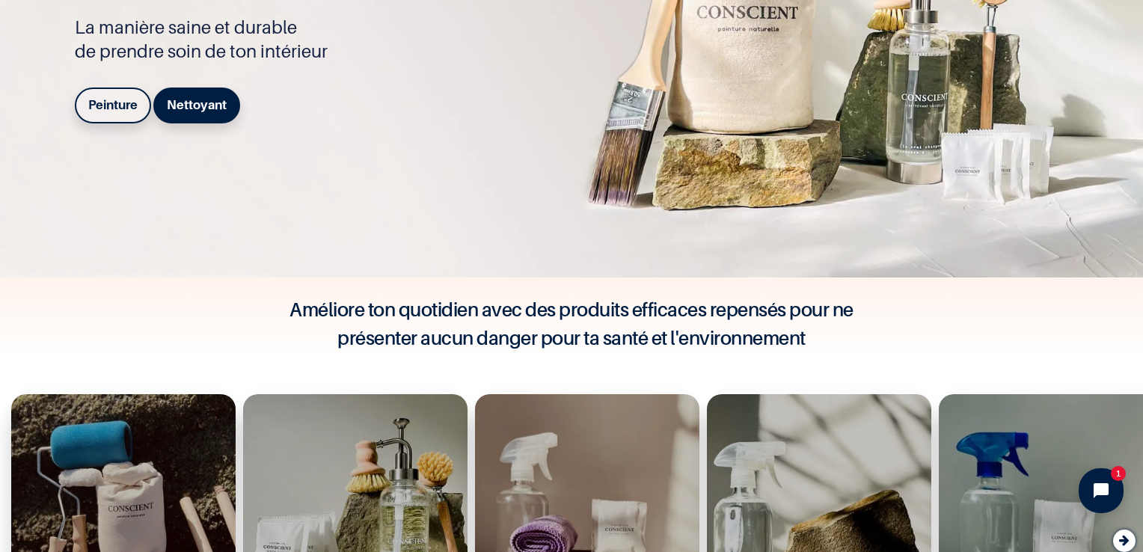
scroll to position [0, 0]
